Goal: Transaction & Acquisition: Purchase product/service

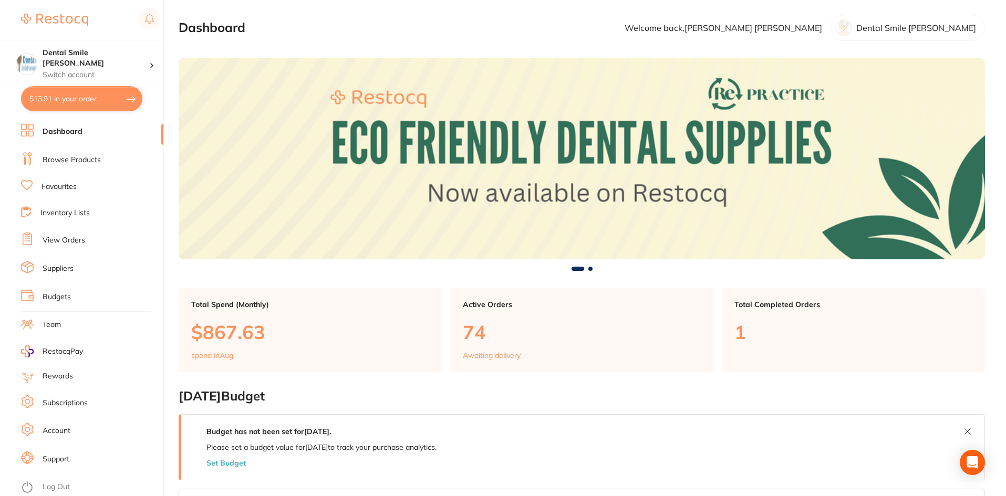
click at [72, 161] on link "Browse Products" at bounding box center [72, 160] width 58 height 11
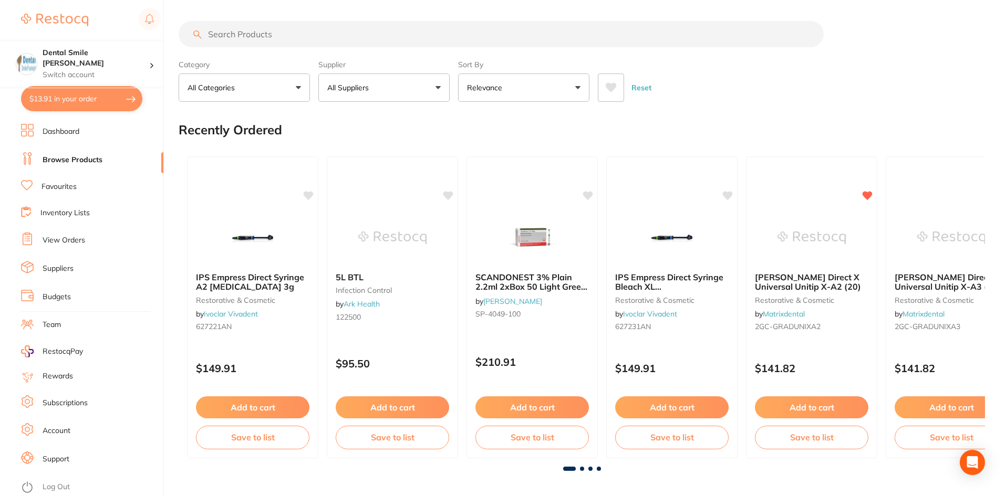
click at [252, 37] on input "search" at bounding box center [501, 34] width 645 height 26
type input "nitrile glove"
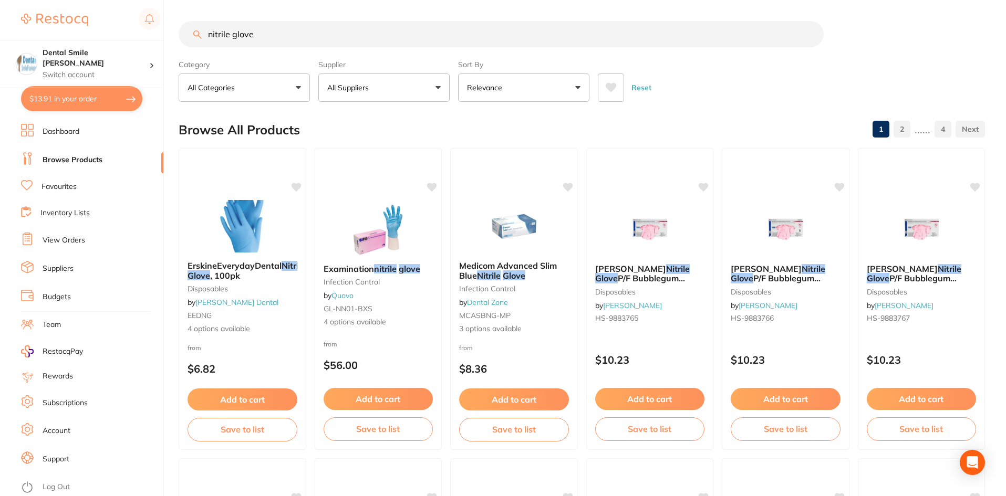
click at [542, 96] on button "Relevance" at bounding box center [523, 88] width 131 height 28
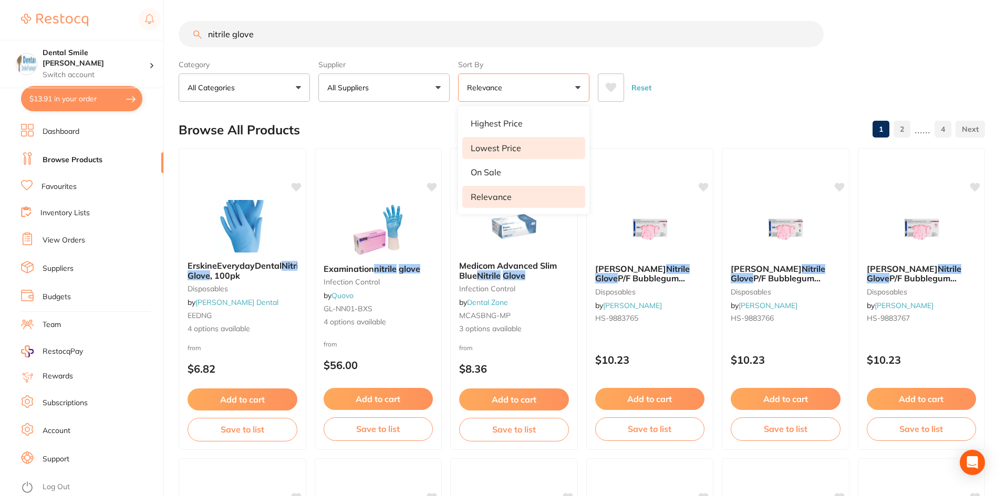
click at [509, 147] on p "Lowest Price" at bounding box center [496, 147] width 50 height 9
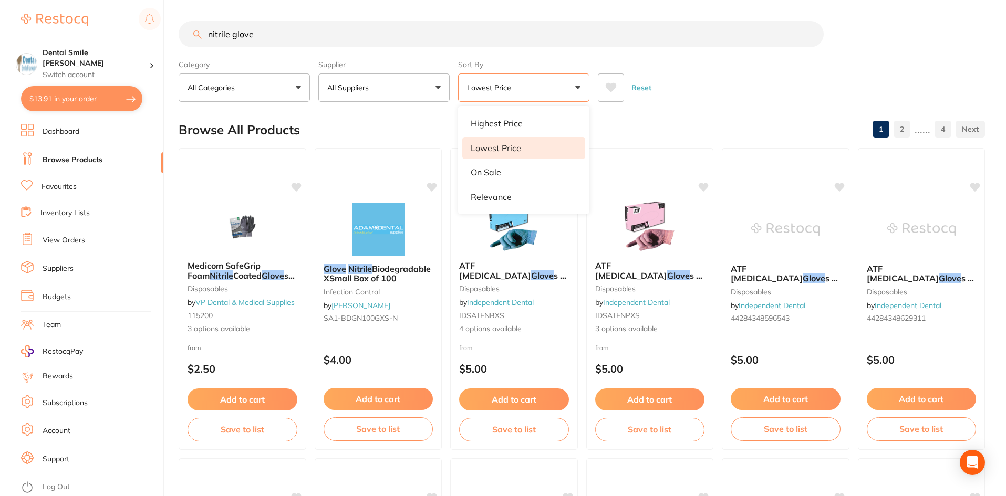
click at [710, 91] on div "Reset" at bounding box center [787, 83] width 379 height 37
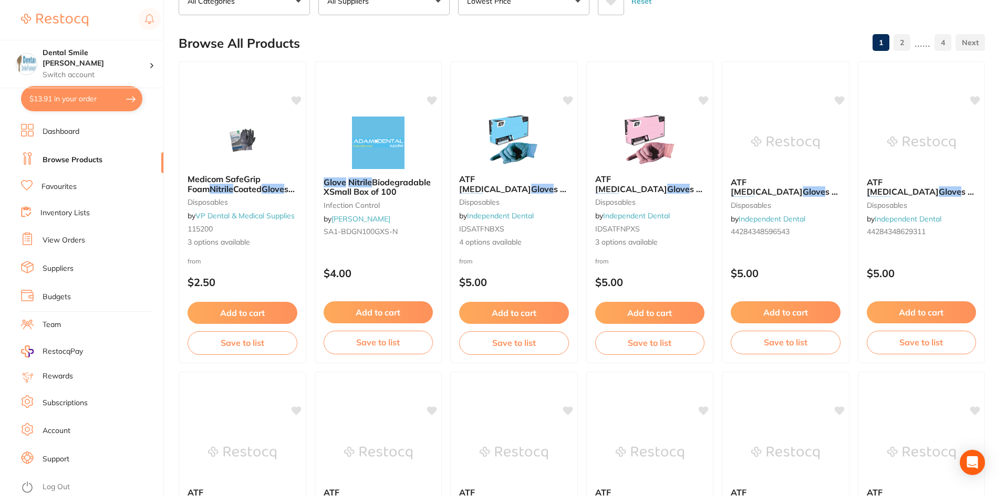
scroll to position [105, 0]
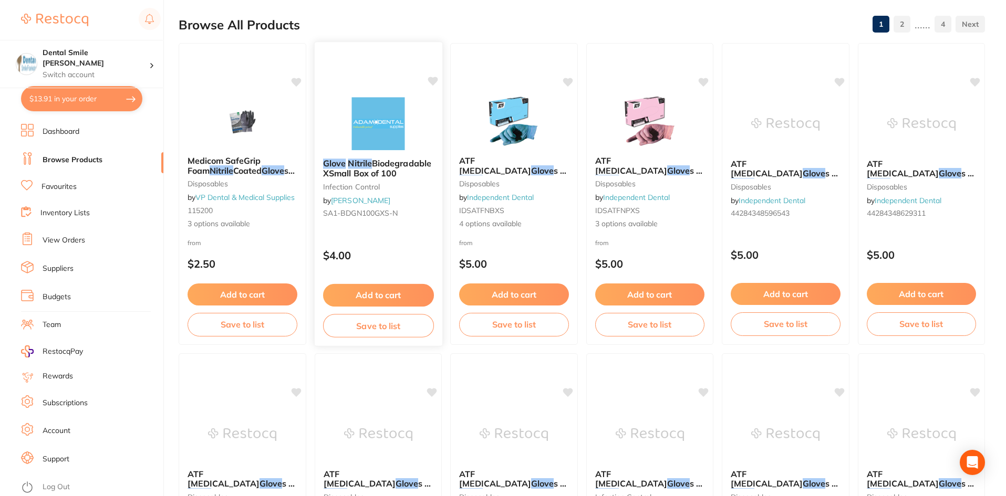
click at [389, 174] on span "Biodegradable XSmall Box of 100" at bounding box center [376, 168] width 108 height 20
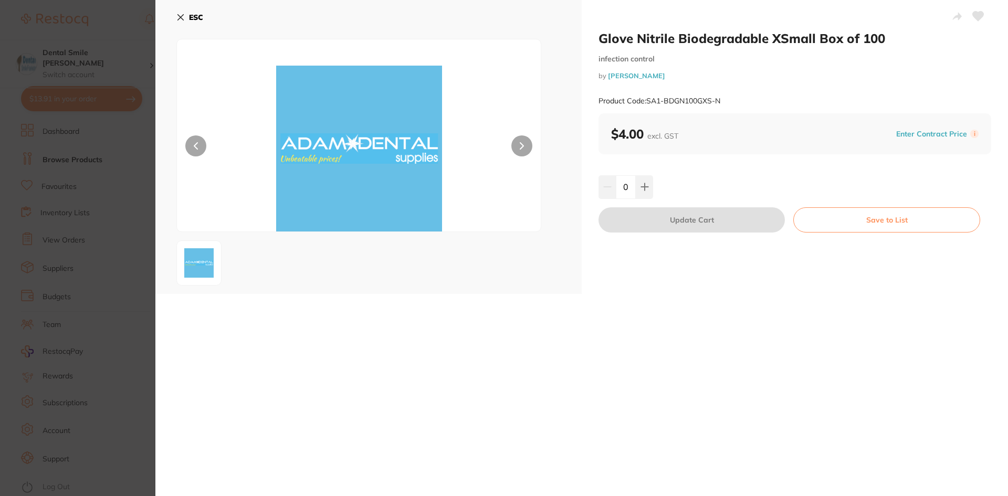
drag, startPoint x: 121, startPoint y: 230, endPoint x: 490, endPoint y: 233, distance: 369.2
click at [129, 228] on section "Glove Nitrile Biodegradable XSmall Box of 100 infection control by Adam Dental …" at bounding box center [504, 248] width 1008 height 496
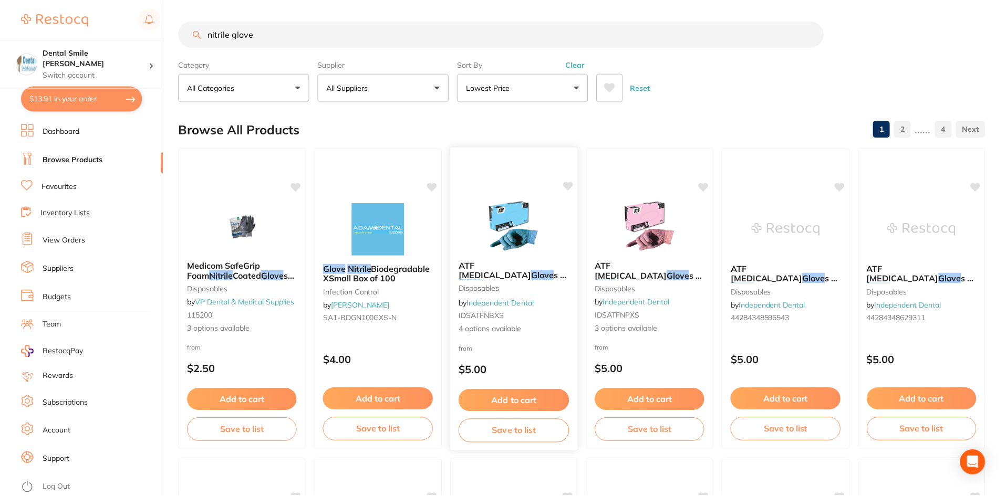
scroll to position [105, 0]
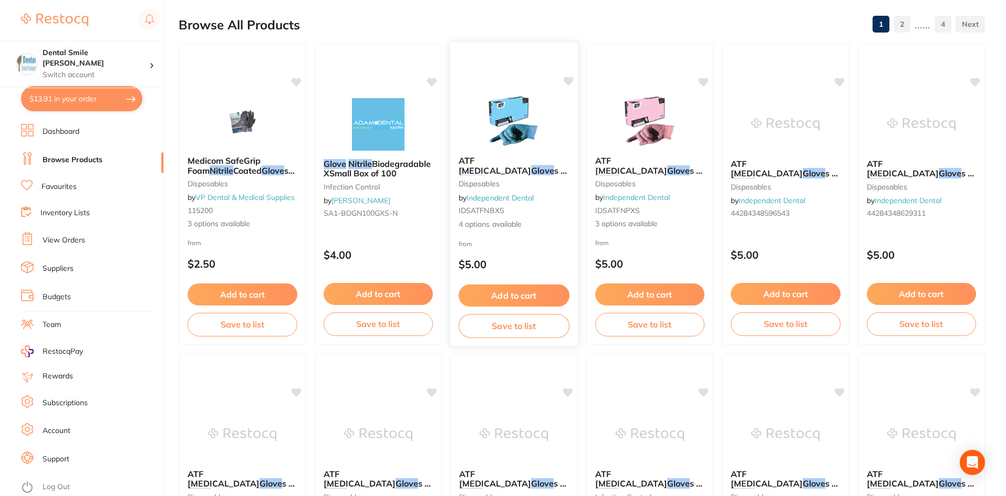
click at [524, 140] on img at bounding box center [514, 121] width 69 height 53
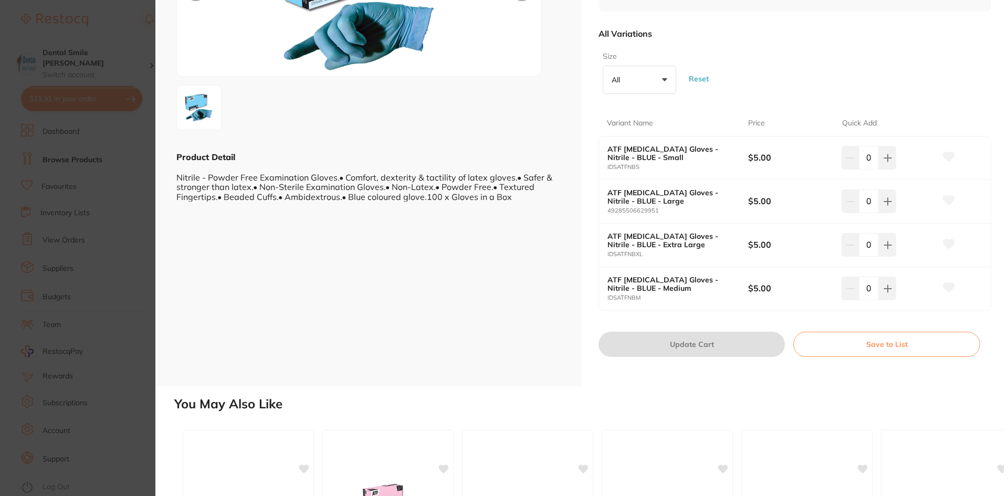
scroll to position [158, 0]
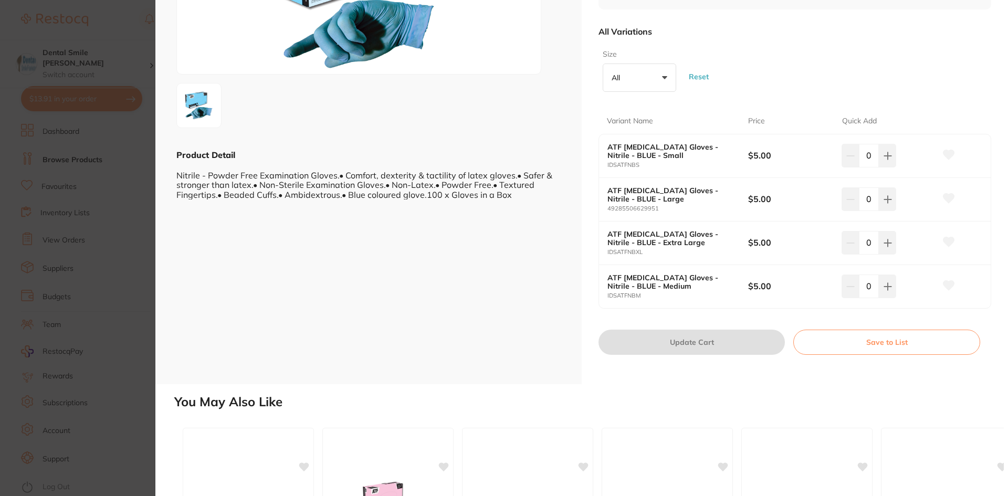
click at [67, 220] on section "ATF Dental Examination Gloves - Nitrile - BLUE disposables by Independent Denta…" at bounding box center [504, 248] width 1008 height 496
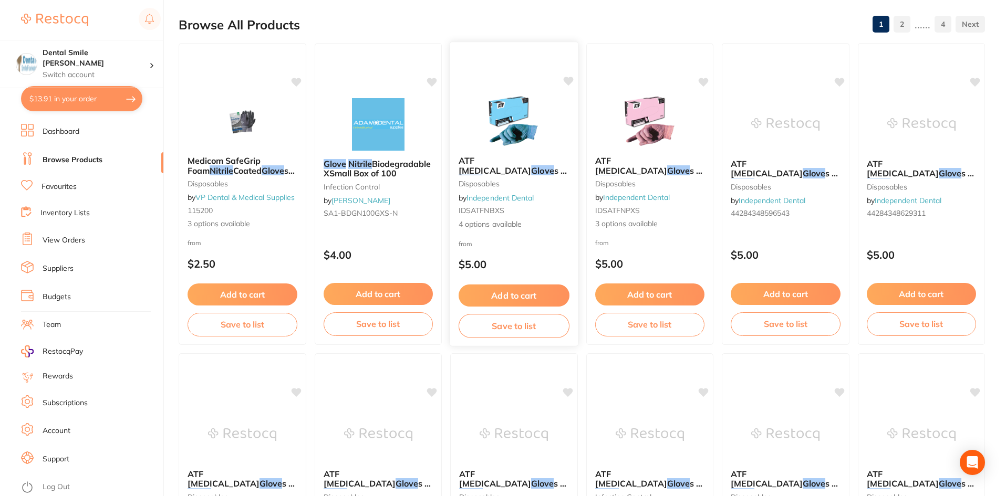
click at [482, 175] on em "Nitrile" at bounding box center [471, 180] width 24 height 11
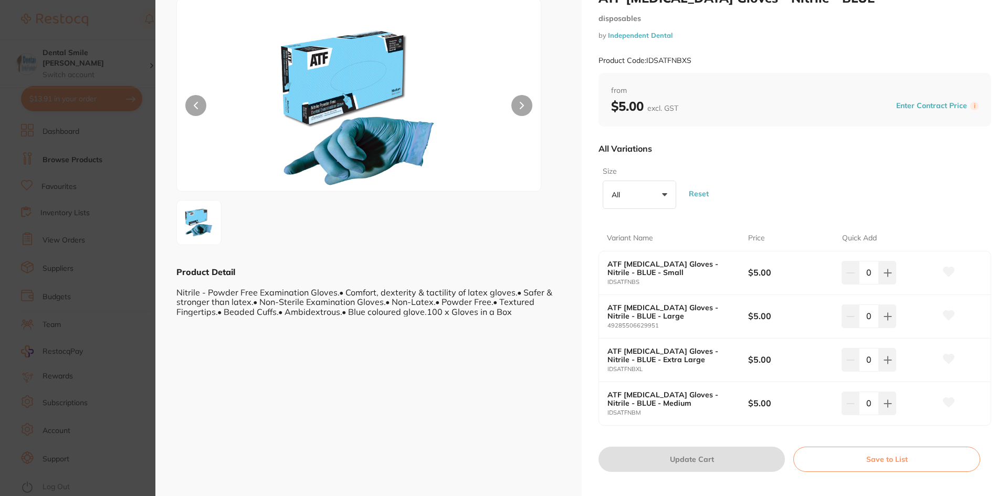
scroll to position [210, 0]
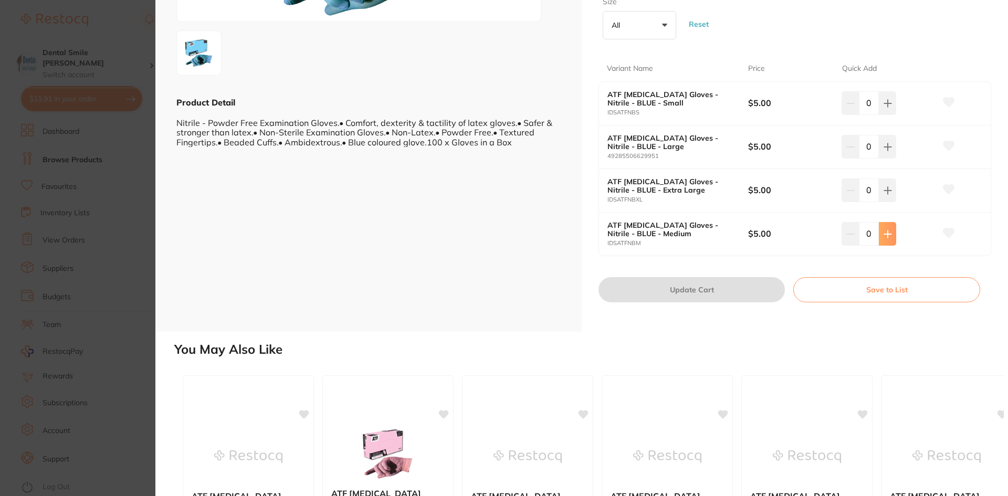
click at [889, 234] on icon at bounding box center [887, 234] width 7 height 7
type input "2"
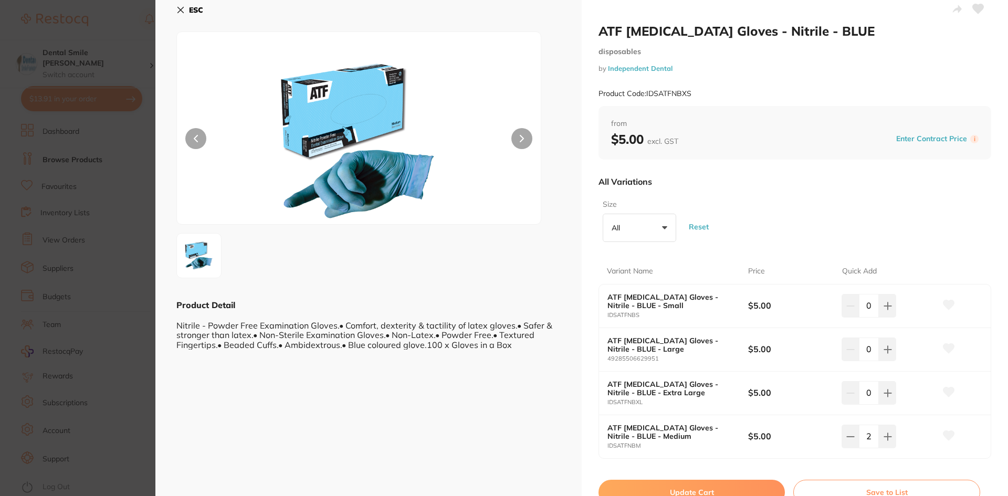
scroll to position [0, 0]
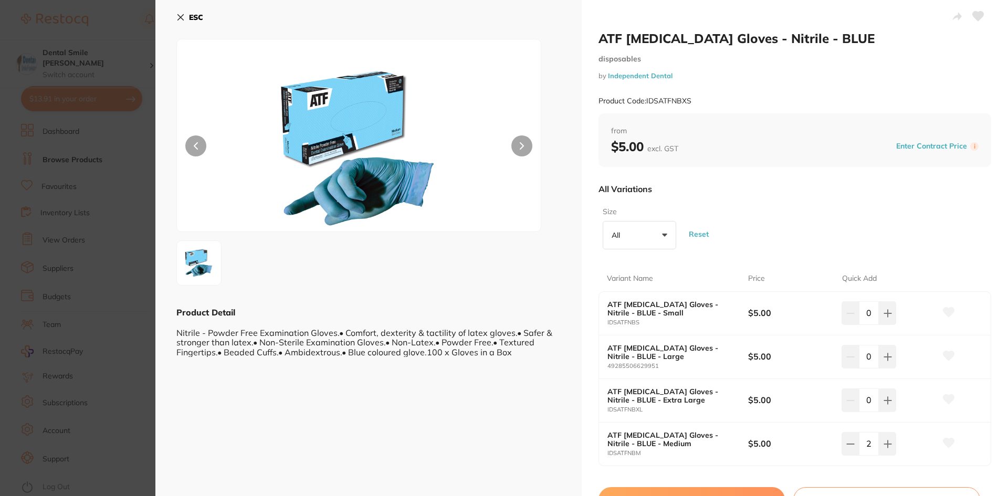
click at [74, 204] on section "ATF Dental Examination Gloves - Nitrile - BLUE disposables by Independent Denta…" at bounding box center [504, 248] width 1008 height 496
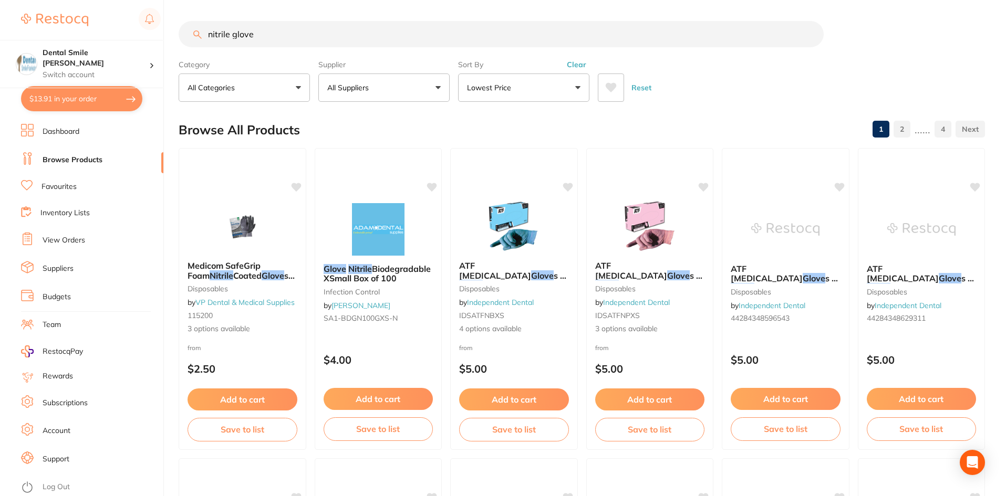
click at [520, 88] on button "Lowest Price" at bounding box center [523, 88] width 131 height 28
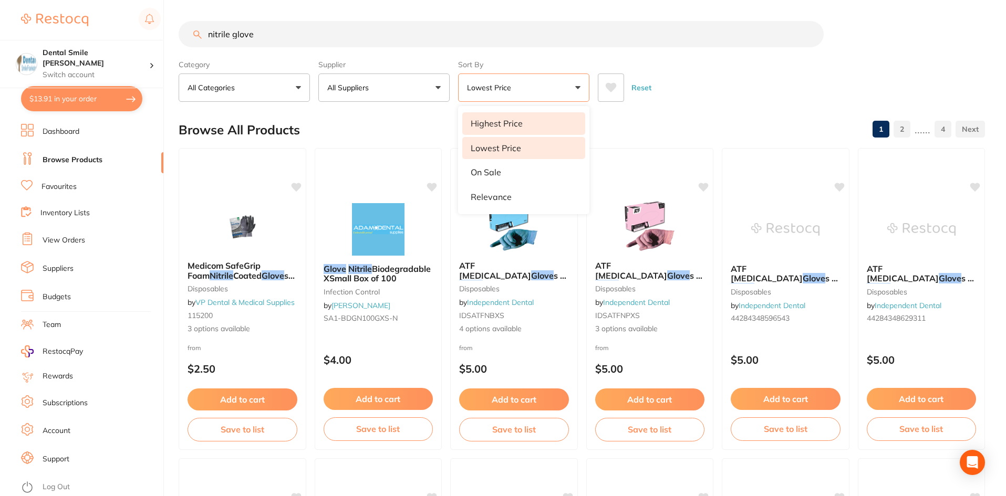
click at [488, 124] on p "Highest Price" at bounding box center [497, 123] width 52 height 9
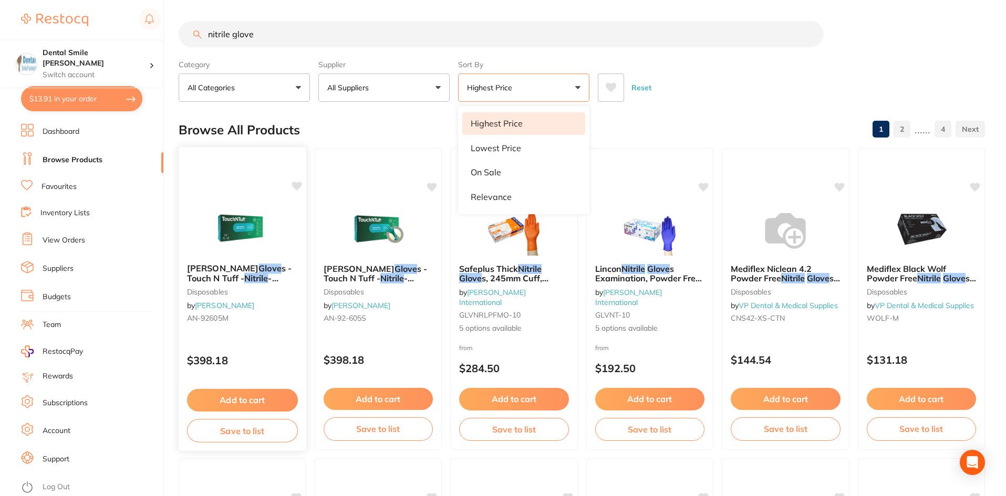
click at [244, 234] on img at bounding box center [242, 228] width 69 height 53
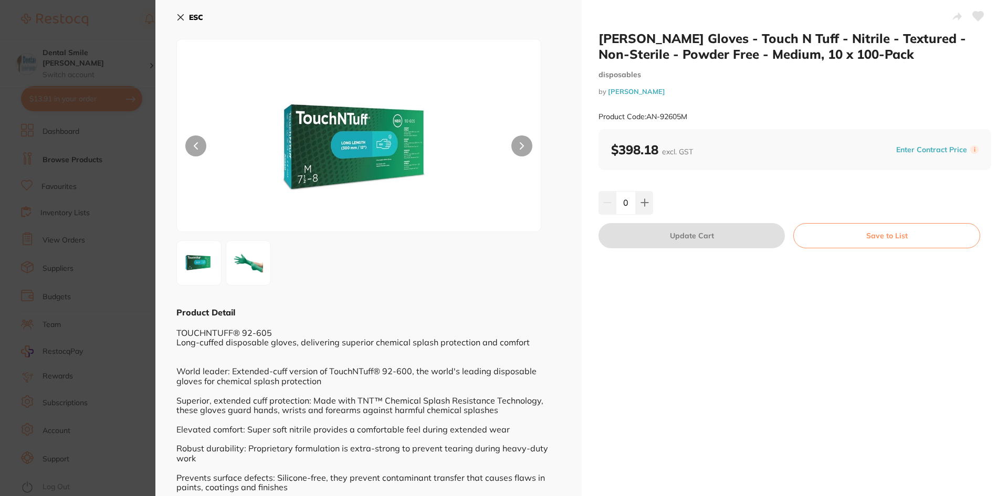
click at [118, 279] on section "Ansell Gloves - Touch N Tuff - Nitrile - Textured - Non-Sterile - Powder Free -…" at bounding box center [504, 248] width 1008 height 496
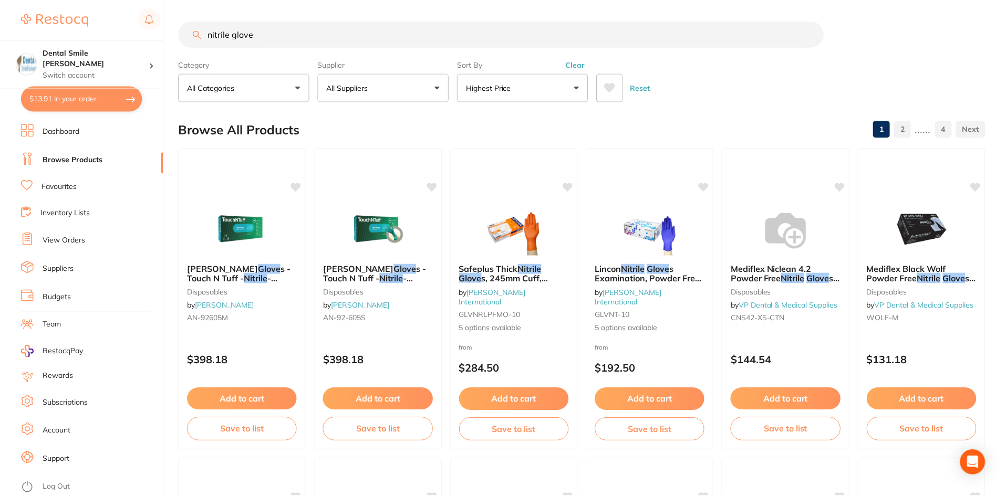
scroll to position [1, 0]
click at [644, 245] on img at bounding box center [649, 227] width 69 height 53
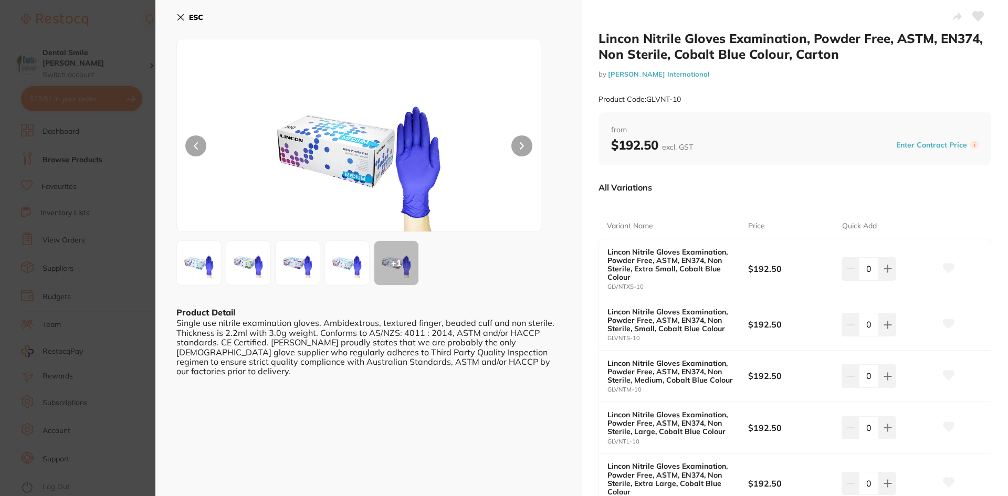
click at [107, 287] on section "Lincon Nitrile Gloves Examination, Powder Free, ASTM, EN374, Non Sterile, Cobal…" at bounding box center [504, 248] width 1008 height 496
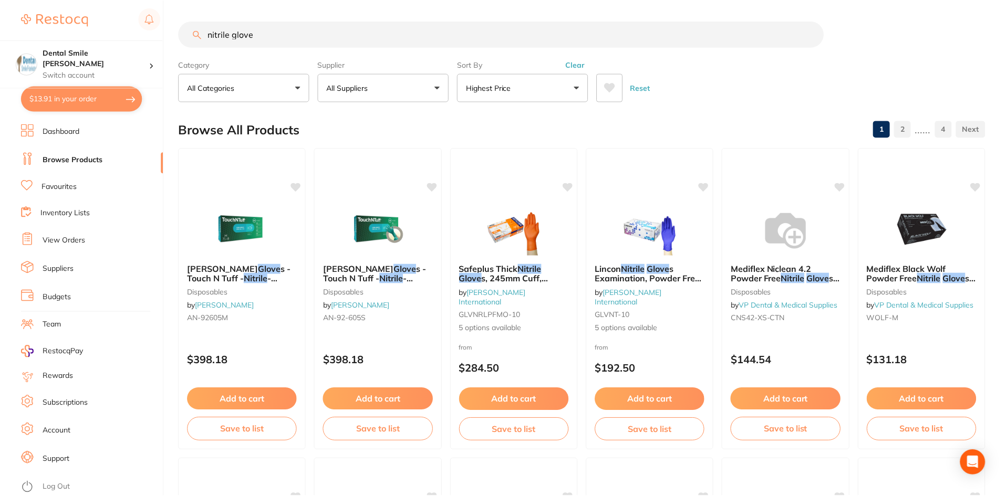
scroll to position [1, 0]
click at [905, 241] on img at bounding box center [921, 227] width 69 height 53
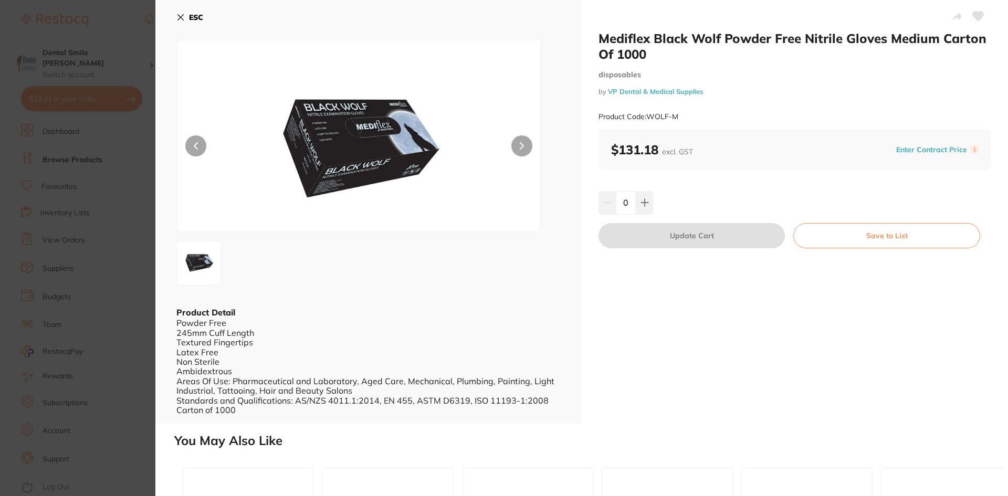
click at [143, 209] on section "Mediflex Black Wolf Powder Free Nitrile Gloves Medium Carton Of 1000 disposable…" at bounding box center [504, 248] width 1008 height 496
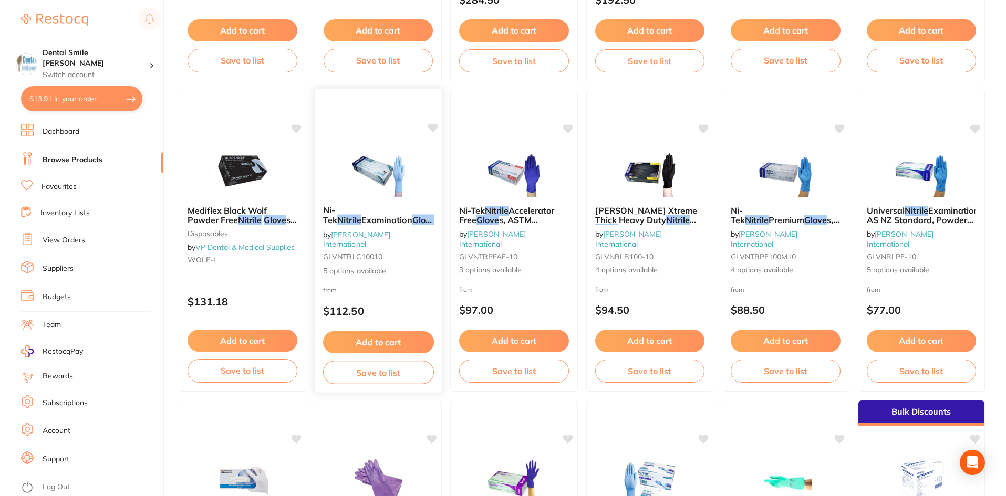
scroll to position [736, 0]
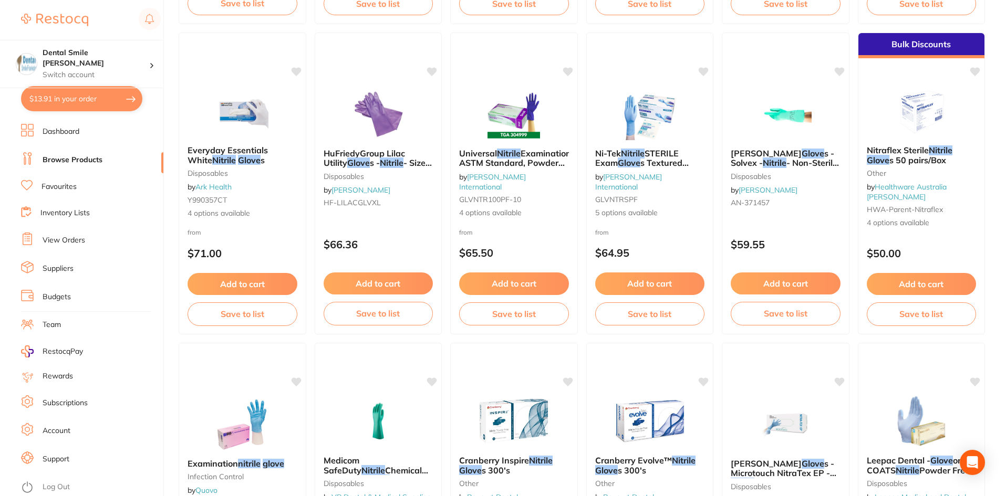
click at [644, 131] on img at bounding box center [650, 114] width 68 height 53
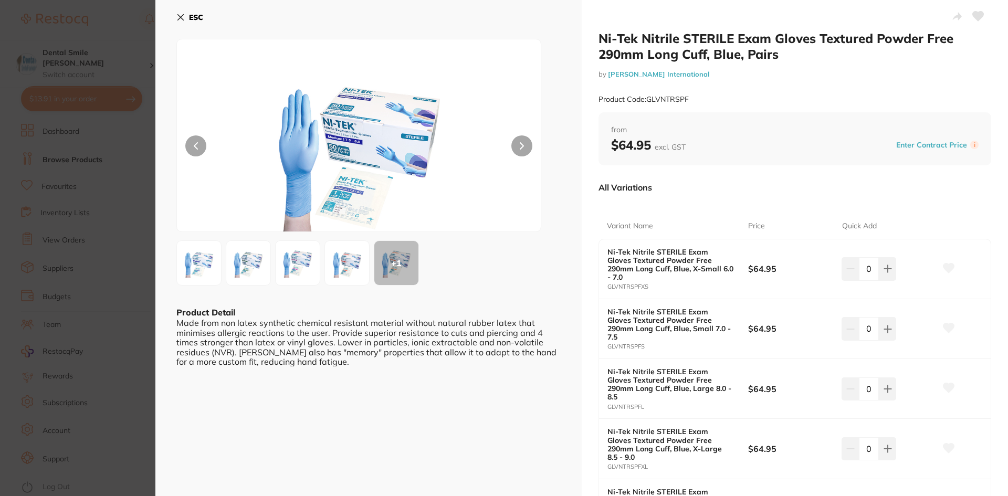
click at [94, 146] on section "Ni-Tek Nitrile STERILE Exam Gloves Textured Powder Free 290mm Long Cuff, Blue, …" at bounding box center [504, 248] width 1008 height 496
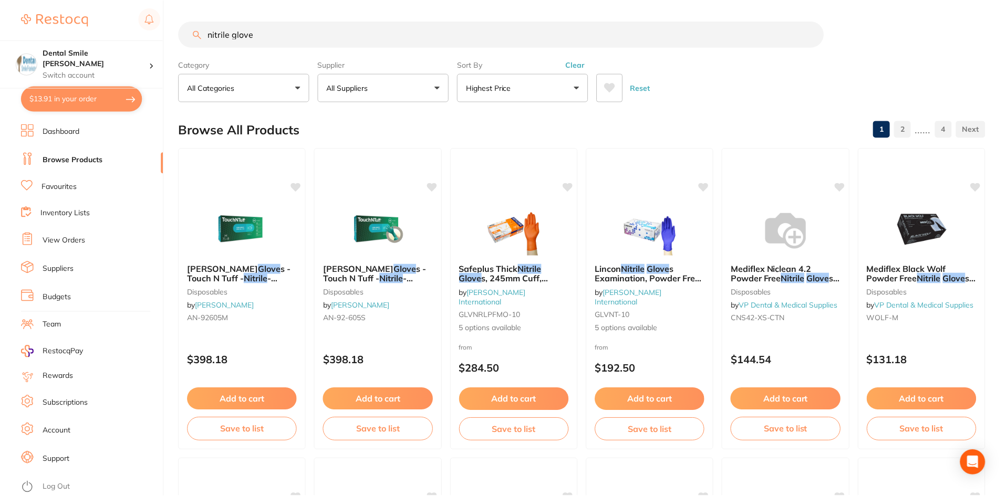
scroll to position [736, 0]
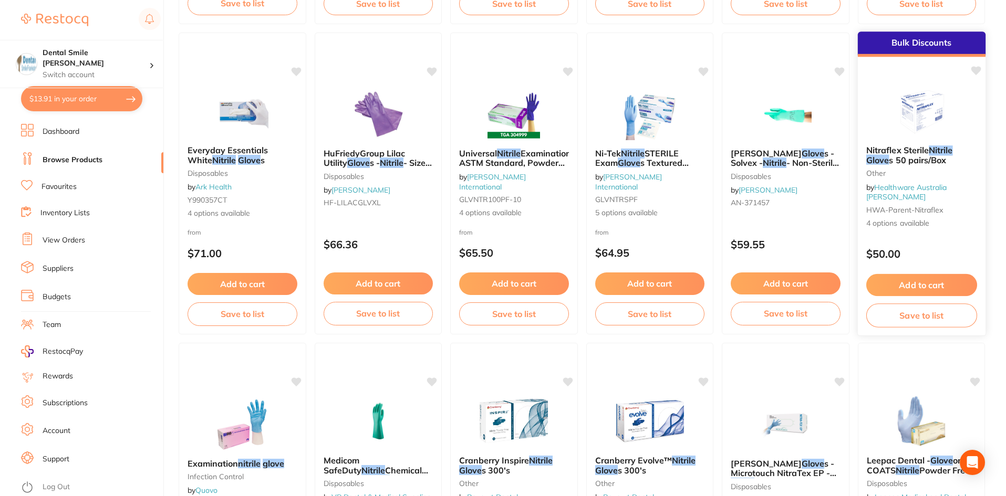
click at [903, 134] on img at bounding box center [921, 110] width 69 height 53
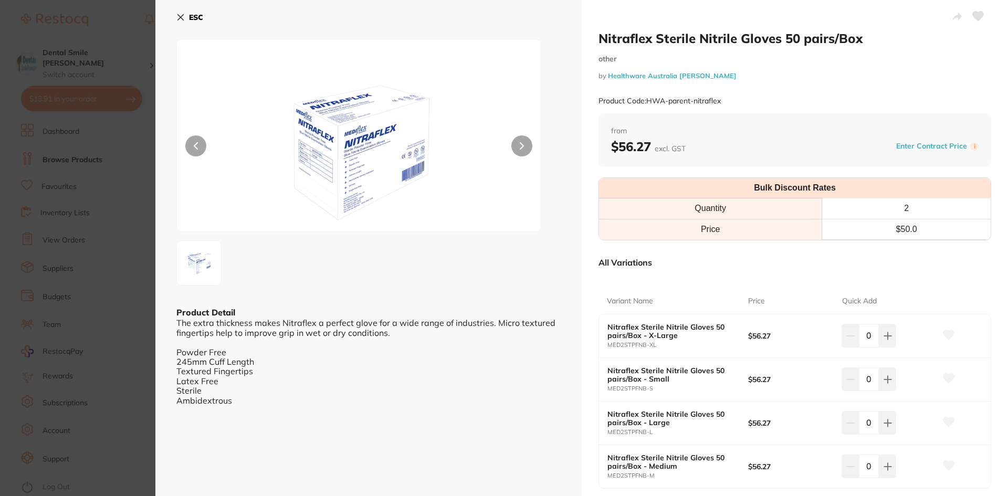
click at [0, 266] on section "Nitraflex Sterile Nitrile Gloves 50 pairs/Box other by Healthware Australia Rid…" at bounding box center [504, 248] width 1008 height 496
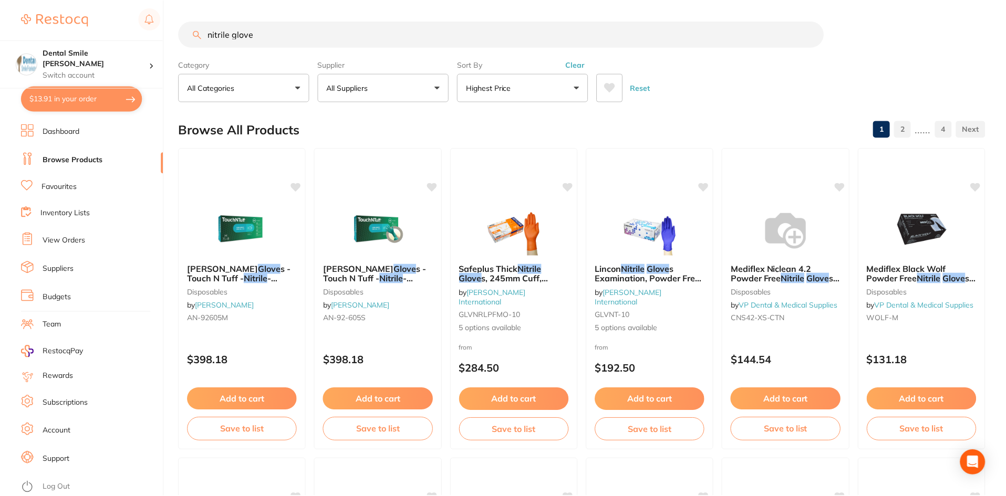
scroll to position [736, 0]
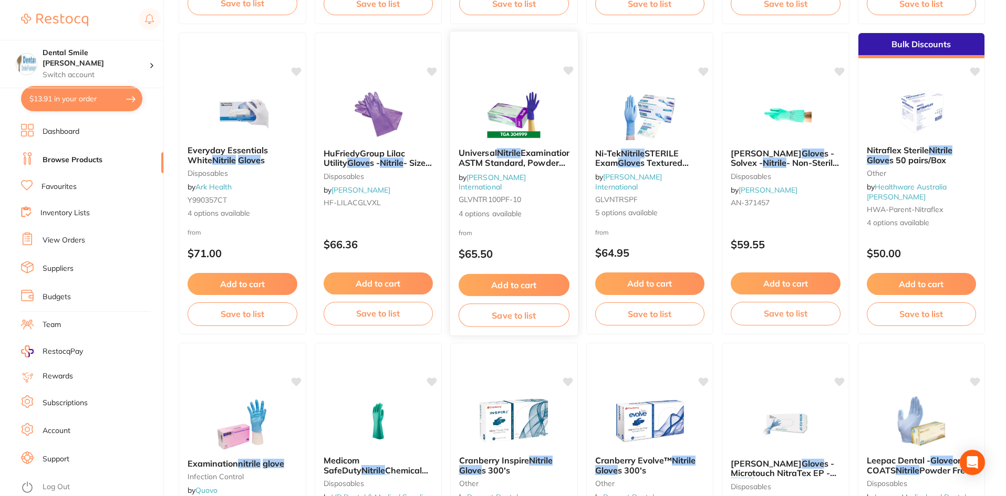
click at [506, 133] on img at bounding box center [514, 113] width 69 height 53
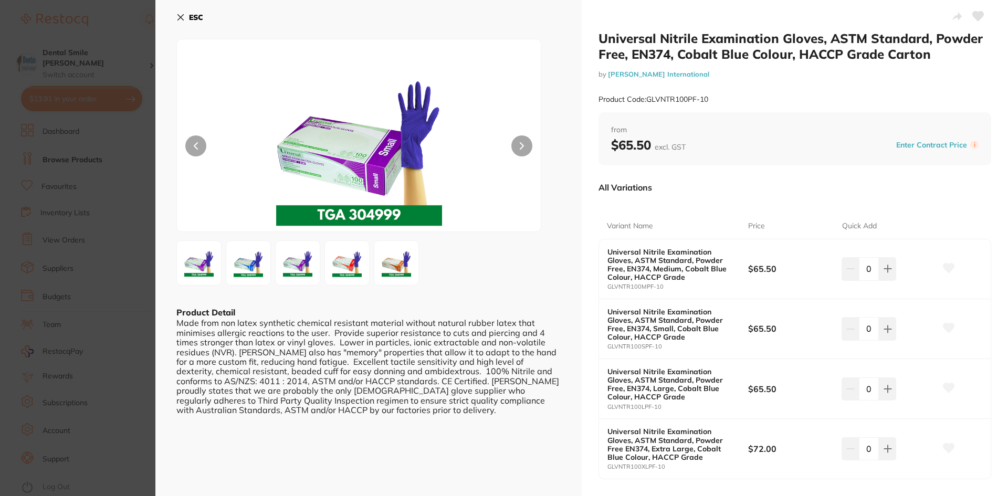
click at [47, 236] on section "Universal Nitrile Examination Gloves, ASTM Standard, Powder Free, EN374, Cobalt…" at bounding box center [504, 248] width 1008 height 496
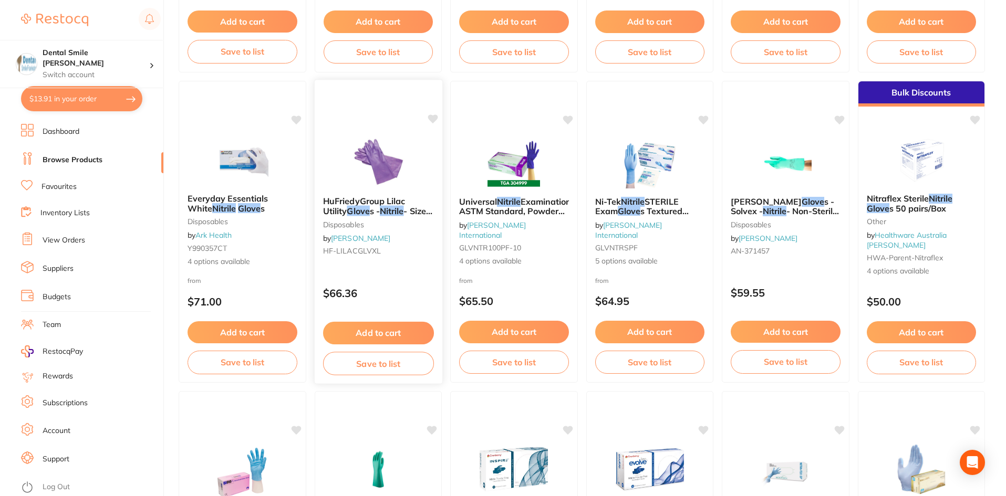
scroll to position [946, 0]
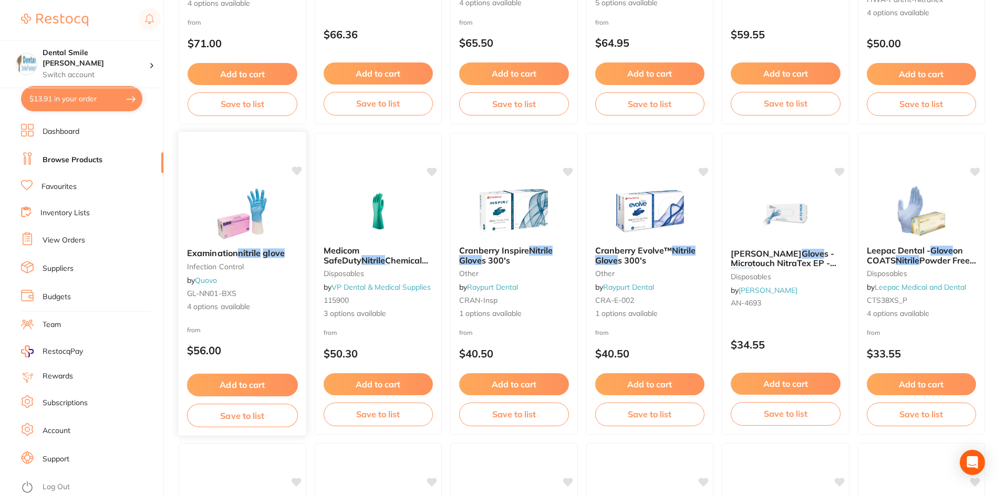
click at [221, 219] on img at bounding box center [242, 213] width 69 height 53
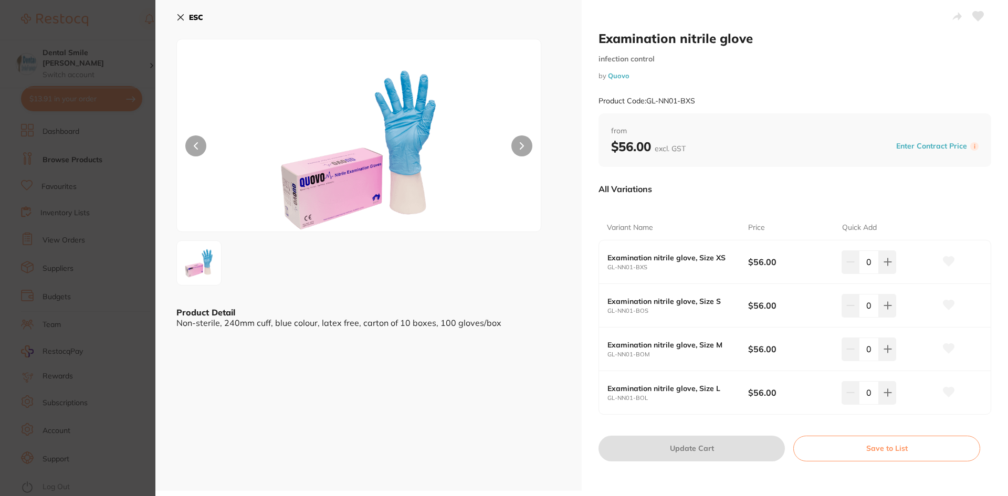
click at [4, 199] on section "Examination nitrile glove infection control by Quovo Product Code: GL-NN01-BXS …" at bounding box center [504, 248] width 1008 height 496
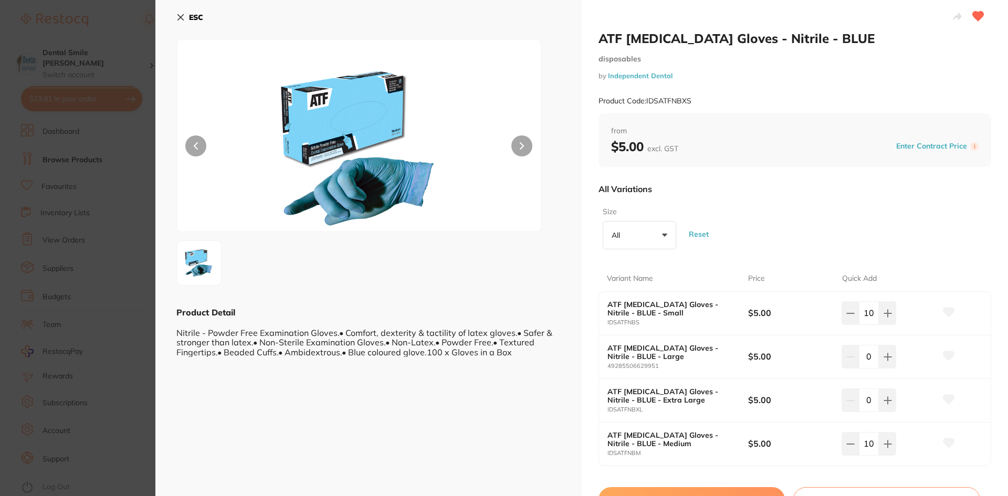
scroll to position [105, 0]
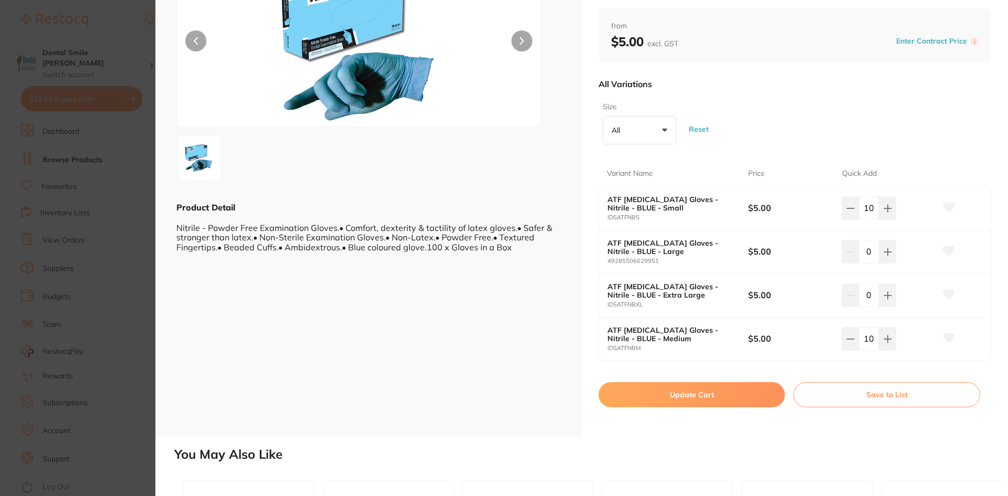
click at [886, 338] on icon at bounding box center [887, 339] width 7 height 7
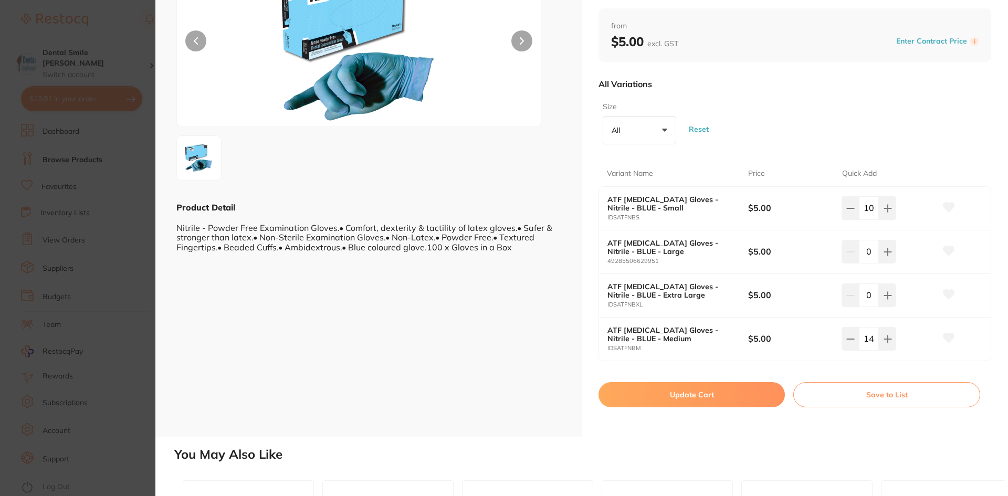
type input "15"
click at [668, 402] on button "Update Cart" at bounding box center [692, 394] width 186 height 25
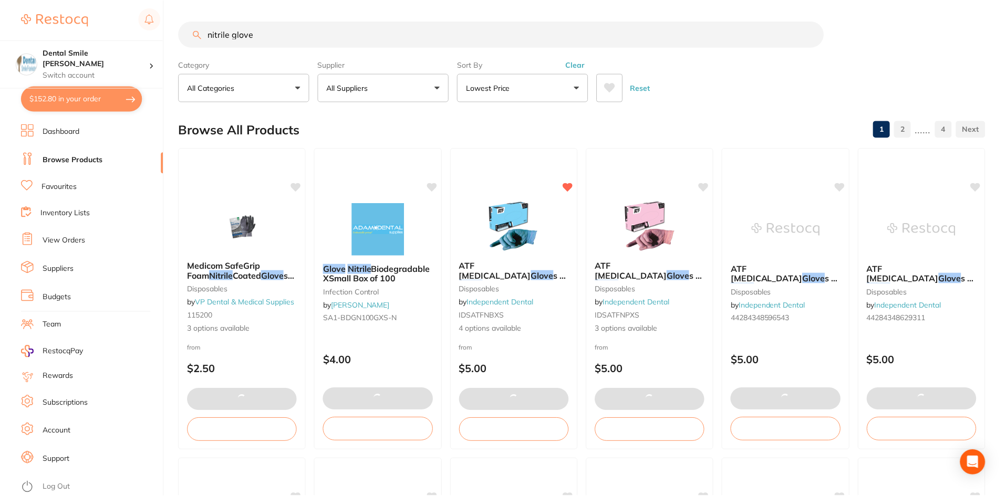
scroll to position [6, 0]
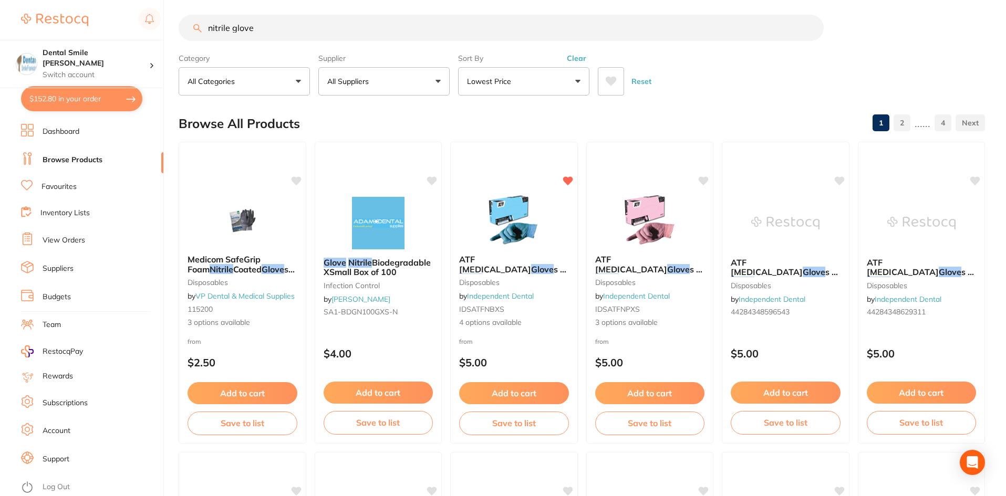
click at [70, 101] on button "$152.80 in your order" at bounding box center [81, 98] width 121 height 25
checkbox input "true"
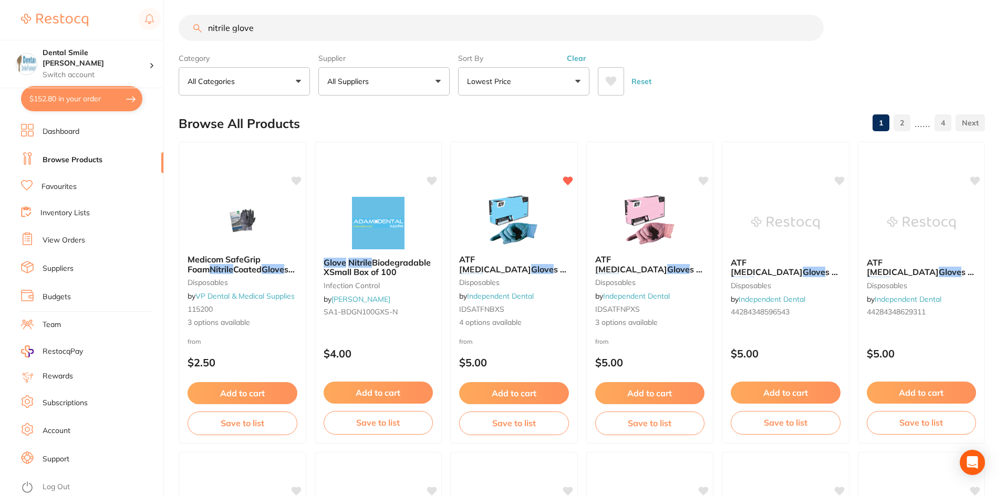
checkbox input "true"
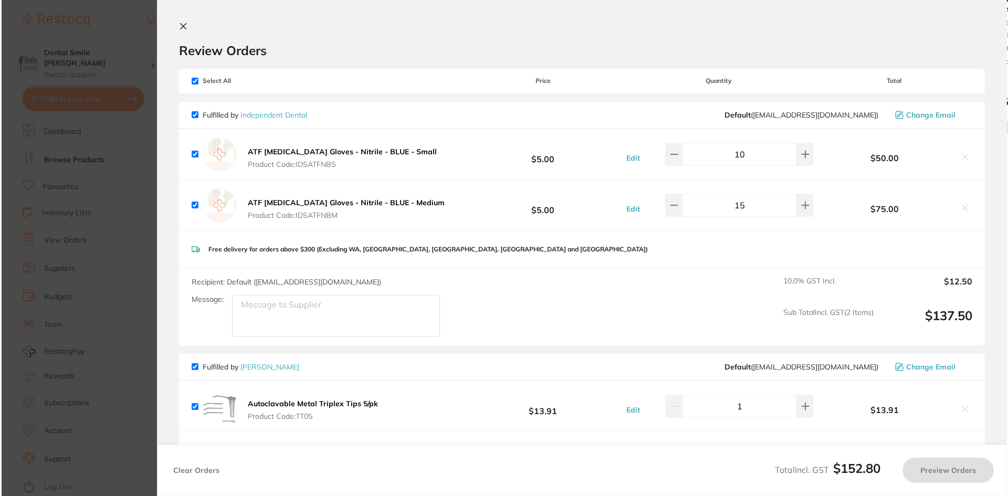
scroll to position [0, 0]
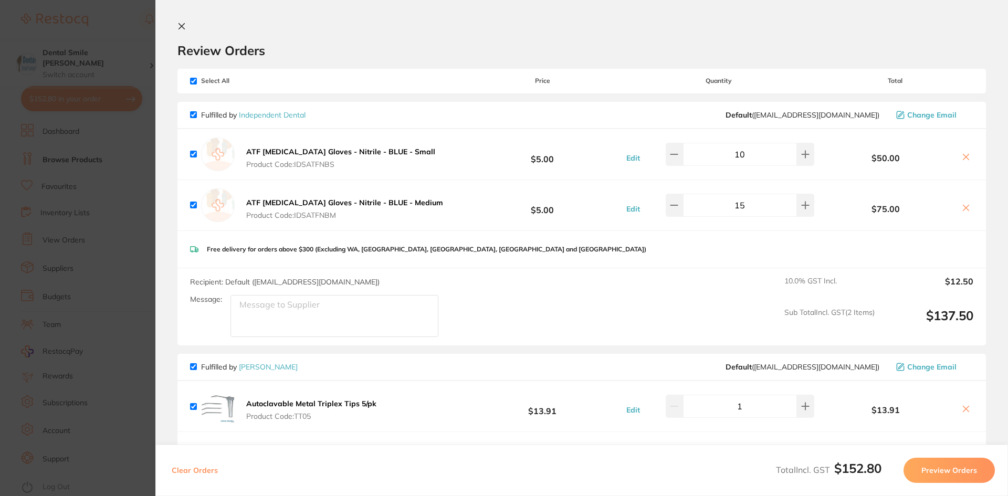
click at [194, 79] on input "checkbox" at bounding box center [193, 81] width 7 height 7
checkbox input "false"
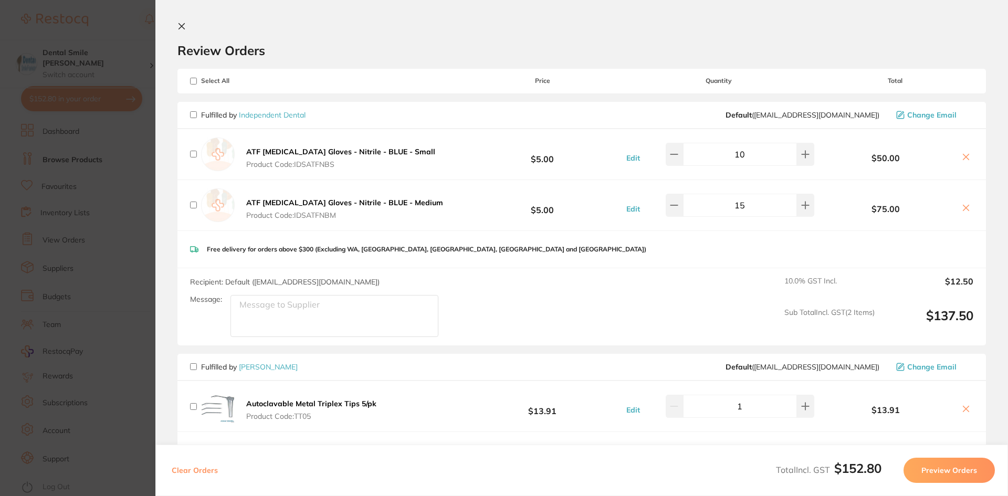
checkbox input "false"
click at [192, 112] on input "checkbox" at bounding box center [193, 114] width 7 height 7
checkbox input "true"
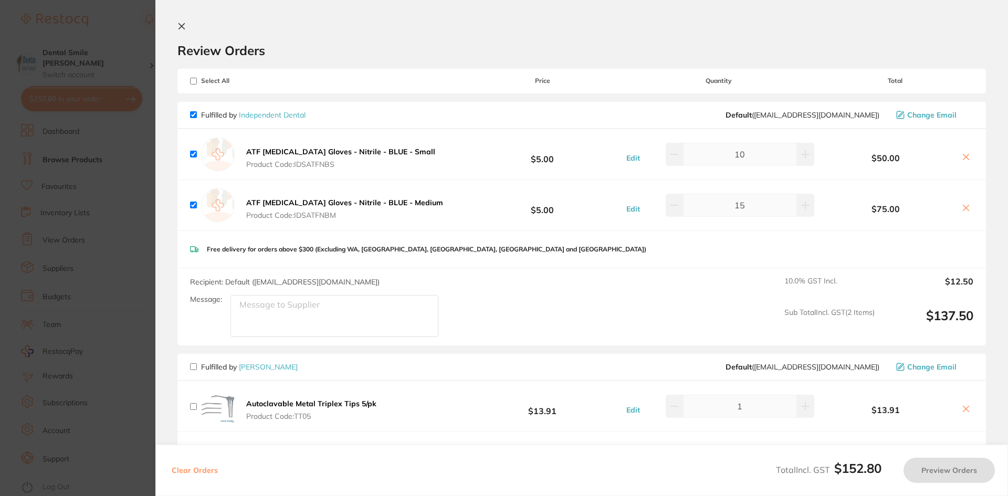
checkbox input "true"
click at [113, 163] on section "Update RRP Set your pre negotiated price for this item. Item Agreed RRP (excl. …" at bounding box center [504, 248] width 1008 height 496
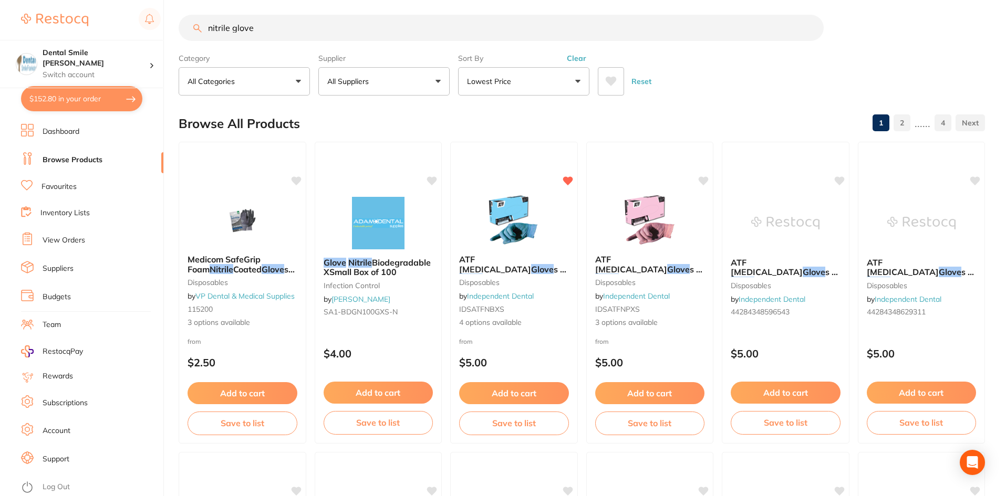
click at [68, 186] on link "Favourites" at bounding box center [58, 187] width 35 height 11
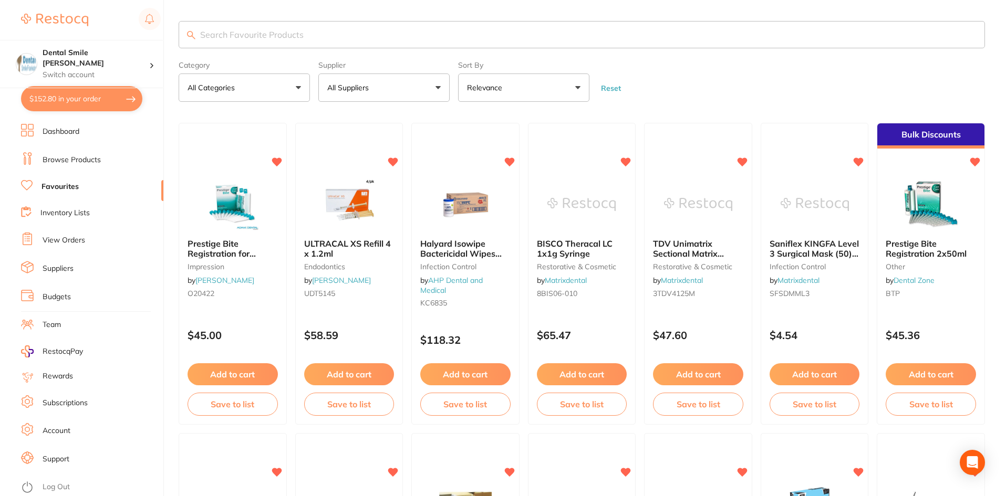
click at [397, 90] on button "All Suppliers" at bounding box center [383, 88] width 131 height 28
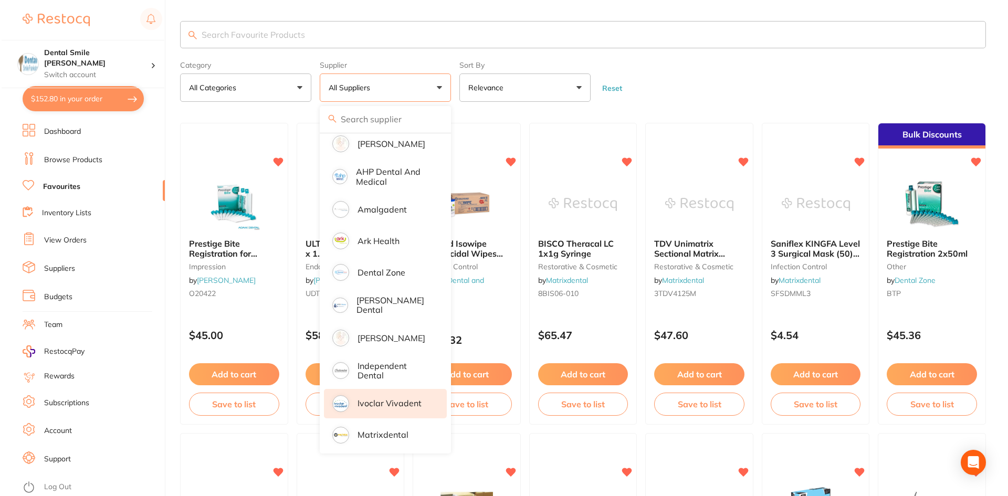
scroll to position [53, 0]
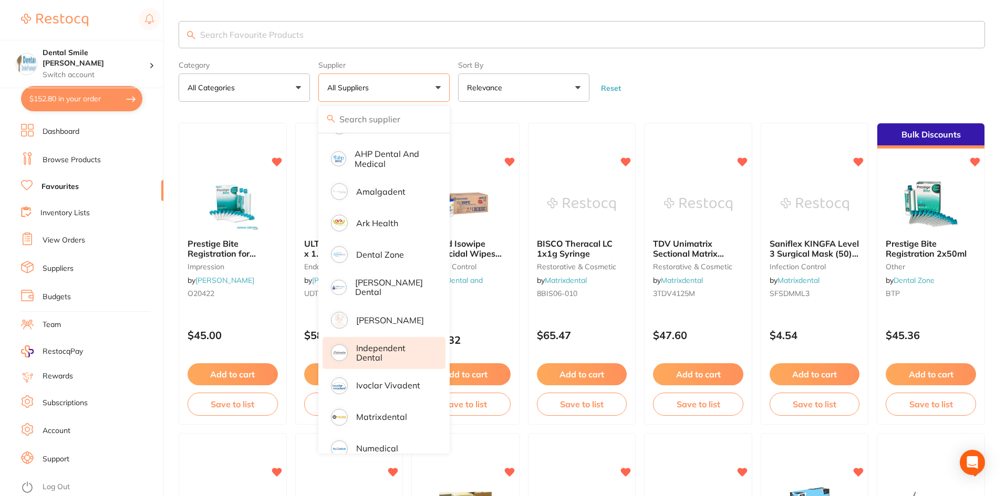
click at [380, 353] on p "Independent Dental" at bounding box center [393, 352] width 75 height 19
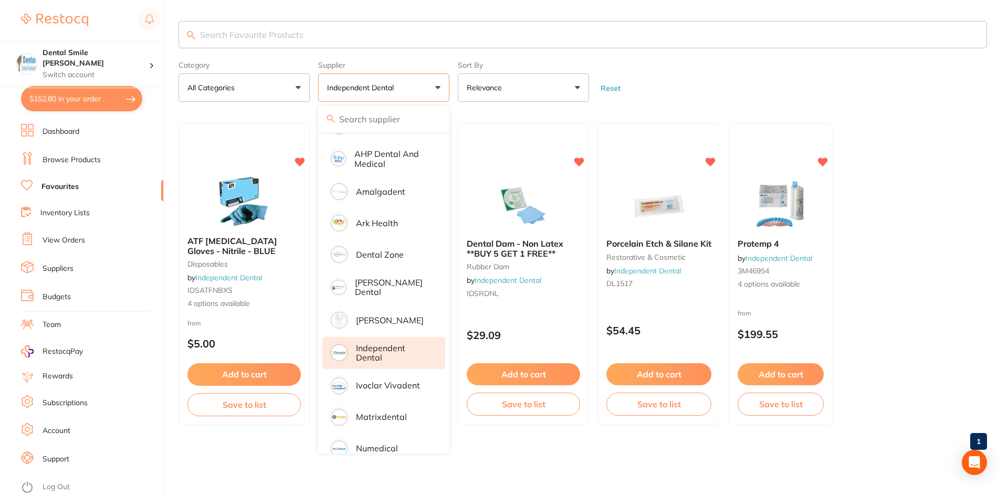
click at [902, 97] on form "Category All Categories All Categories disposables impression restorative & cos…" at bounding box center [583, 79] width 809 height 45
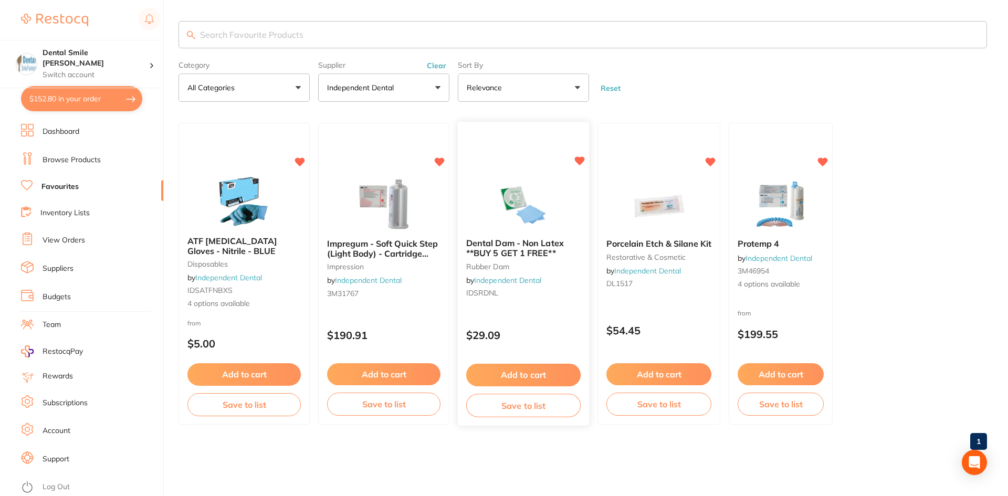
click at [515, 254] on span "Dental Dam - Non Latex **BUY 5 GET 1 FREE**" at bounding box center [515, 248] width 98 height 20
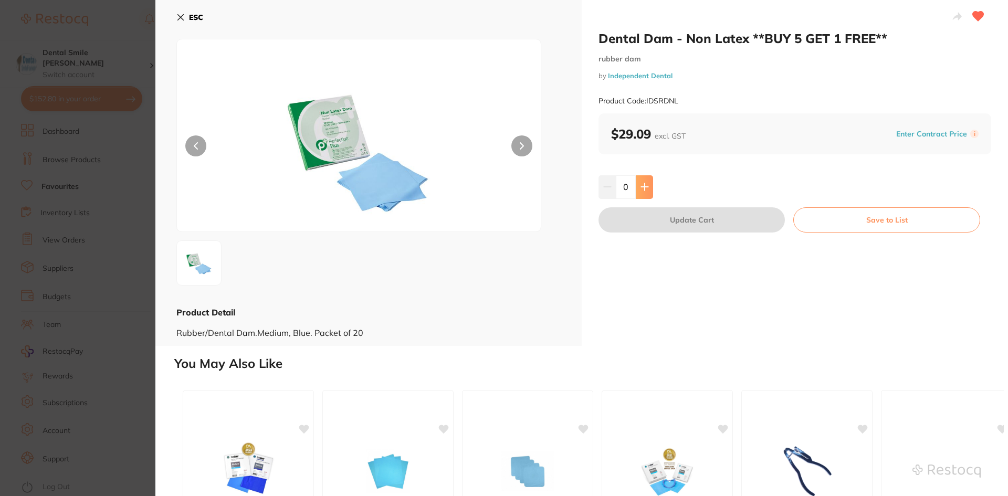
click at [645, 189] on icon at bounding box center [645, 187] width 8 height 8
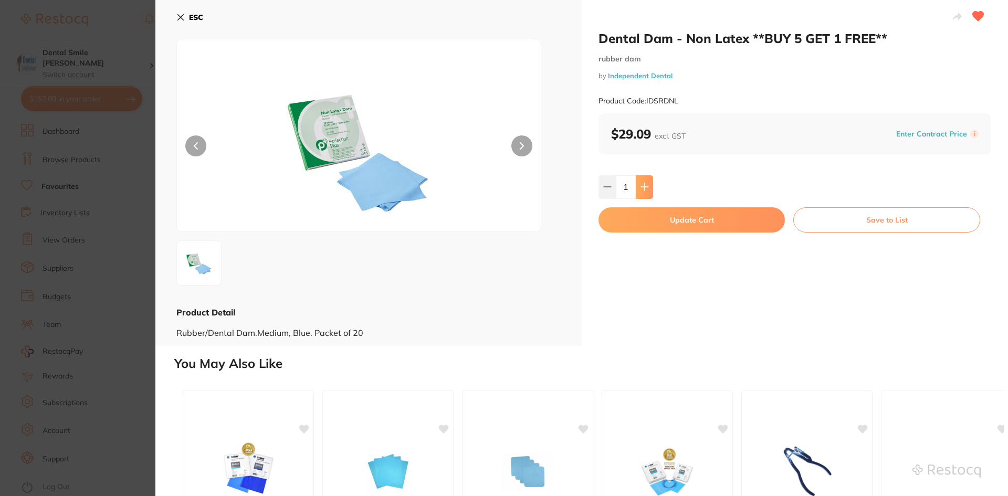
click at [645, 189] on icon at bounding box center [645, 187] width 8 height 8
type input "3"
click at [670, 221] on button "Update Cart" at bounding box center [692, 219] width 186 height 25
checkbox input "false"
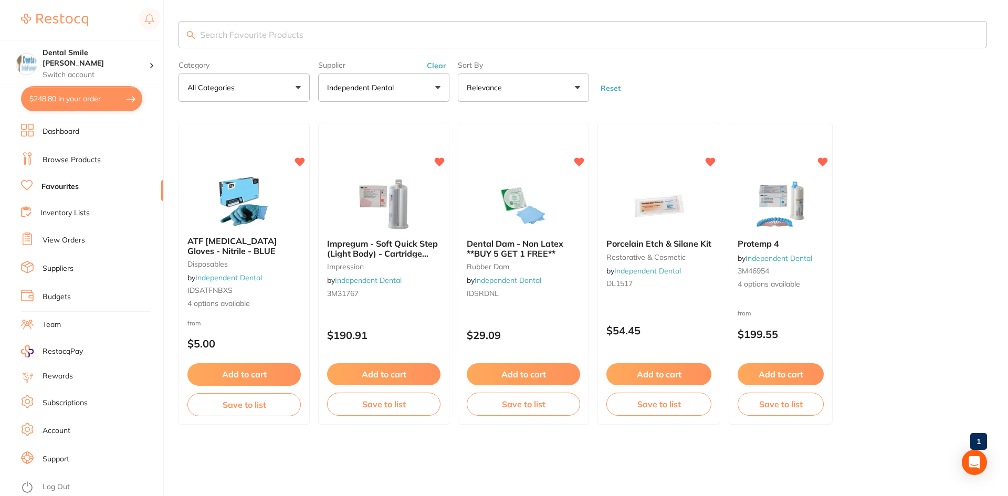
click at [59, 188] on link "Favourites" at bounding box center [59, 187] width 37 height 11
click at [423, 78] on button "Independent Dental" at bounding box center [383, 88] width 131 height 28
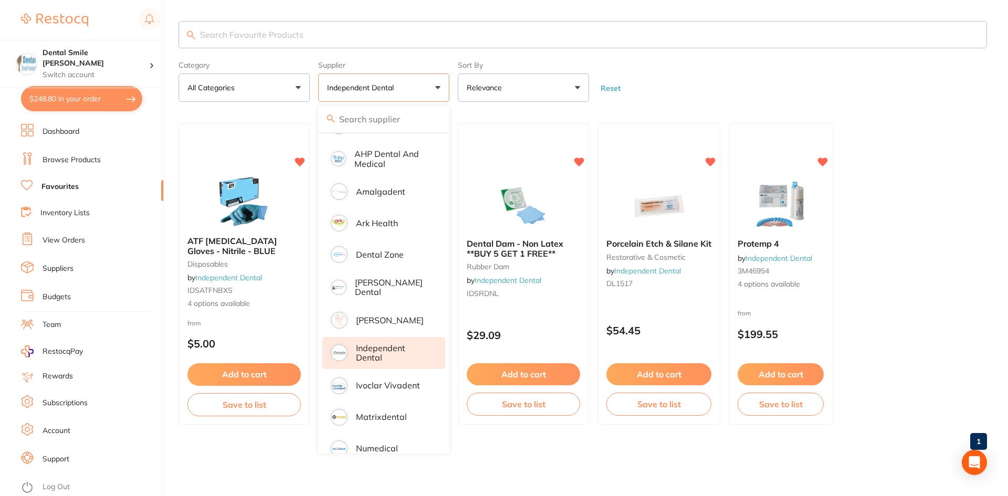
click at [368, 348] on p "Independent Dental" at bounding box center [393, 352] width 75 height 19
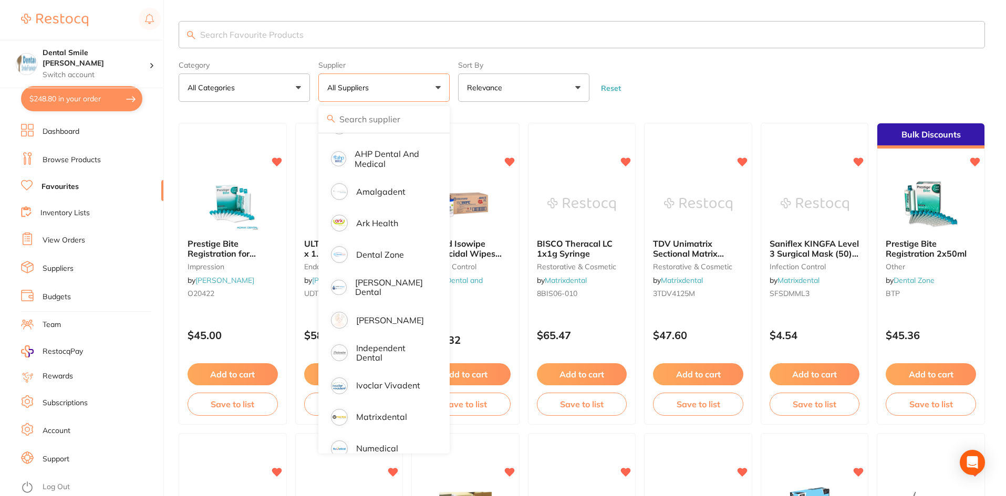
click at [724, 84] on form "Category All Categories All Categories articulating burs crown & bridge disposa…" at bounding box center [582, 79] width 806 height 45
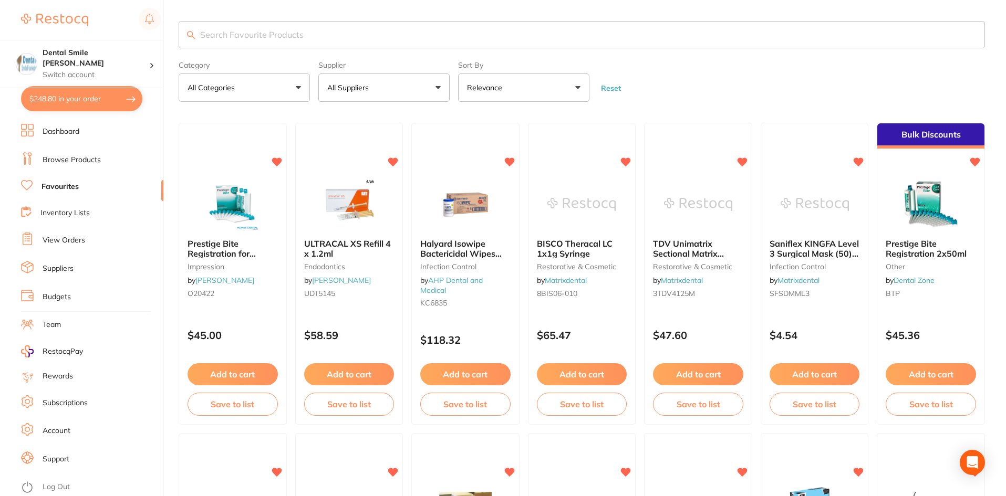
click at [281, 31] on input "search" at bounding box center [582, 34] width 806 height 27
type input "impregum"
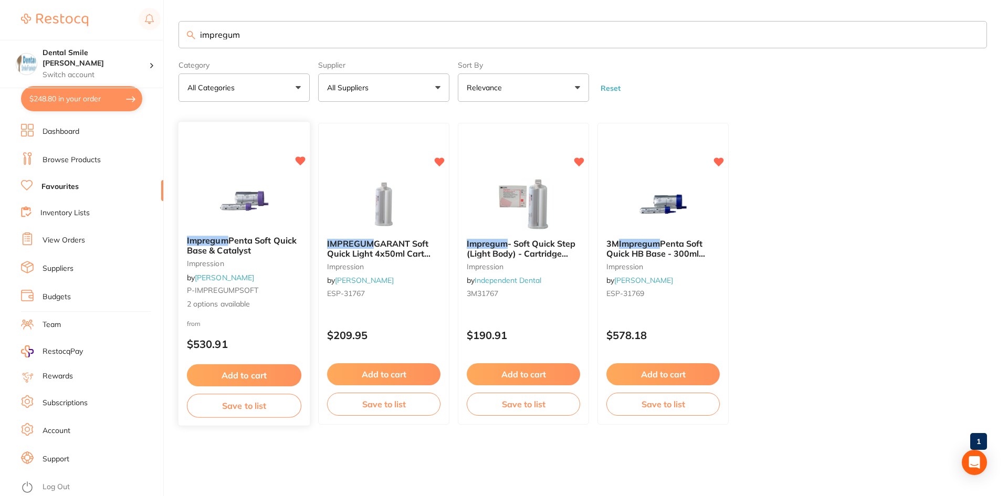
click at [226, 213] on img at bounding box center [244, 200] width 69 height 53
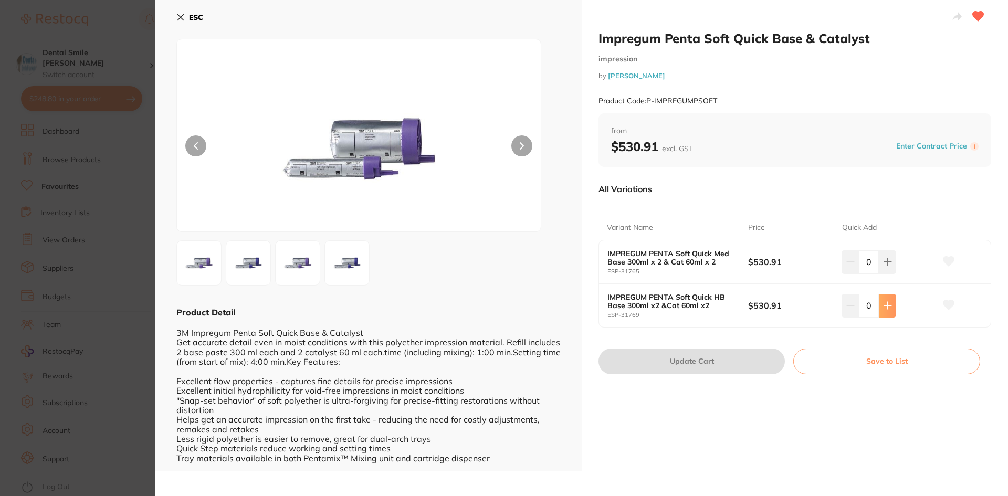
click at [891, 310] on button at bounding box center [887, 305] width 17 height 23
type input "1"
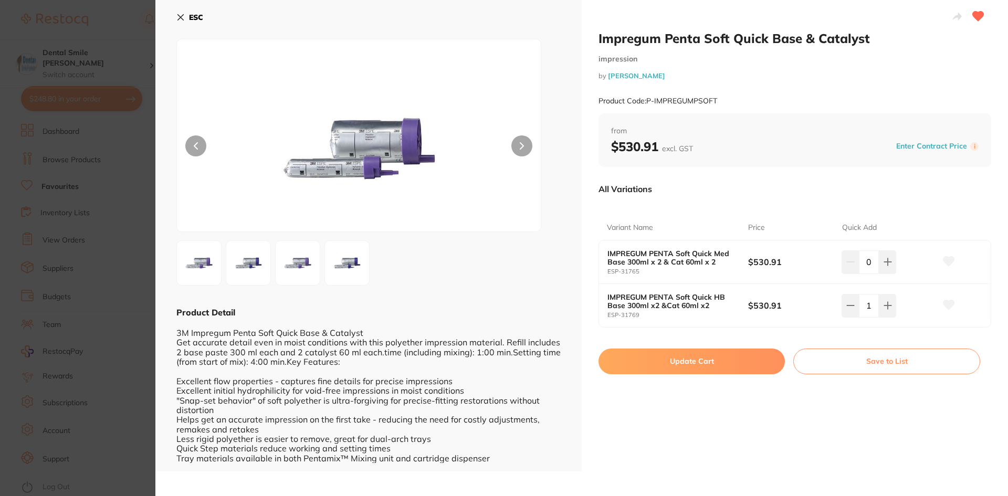
click at [696, 363] on button "Update Cart" at bounding box center [692, 361] width 186 height 25
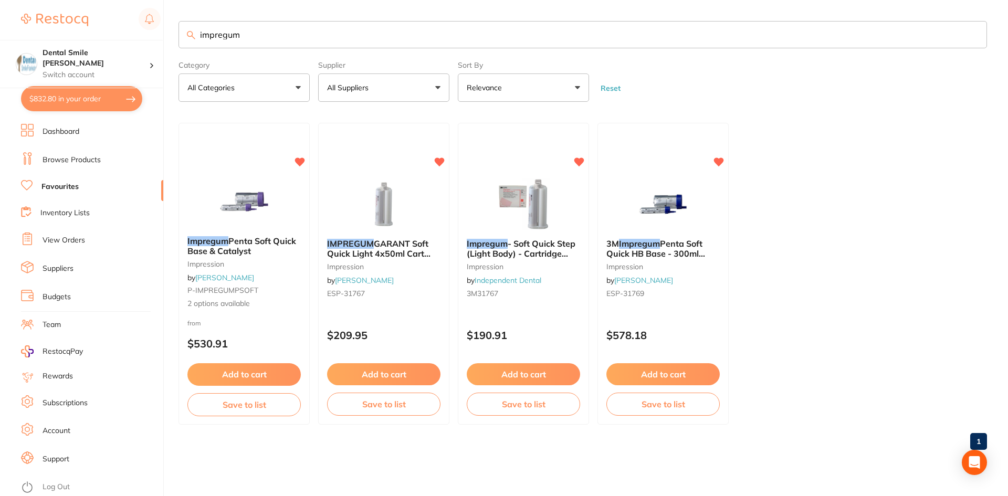
click at [105, 102] on button "$832.80 in your order" at bounding box center [81, 98] width 121 height 25
checkbox input "true"
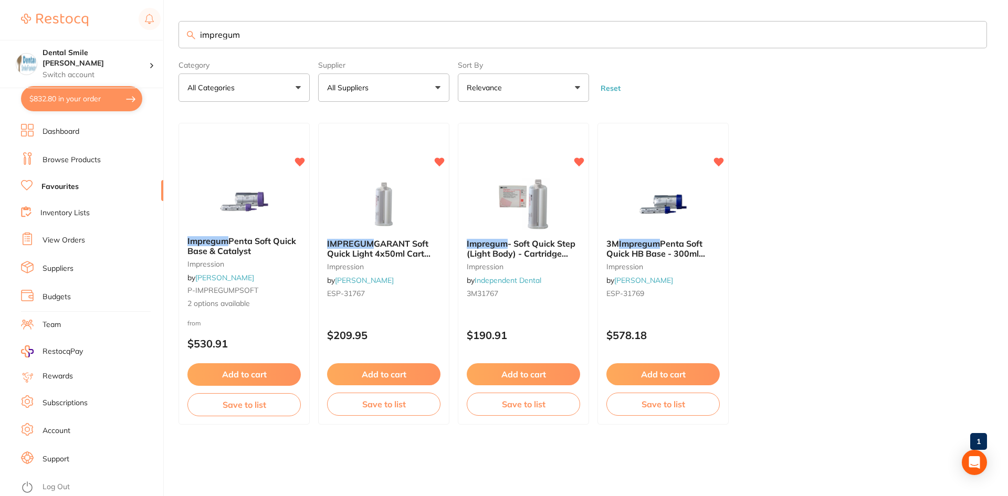
checkbox input "true"
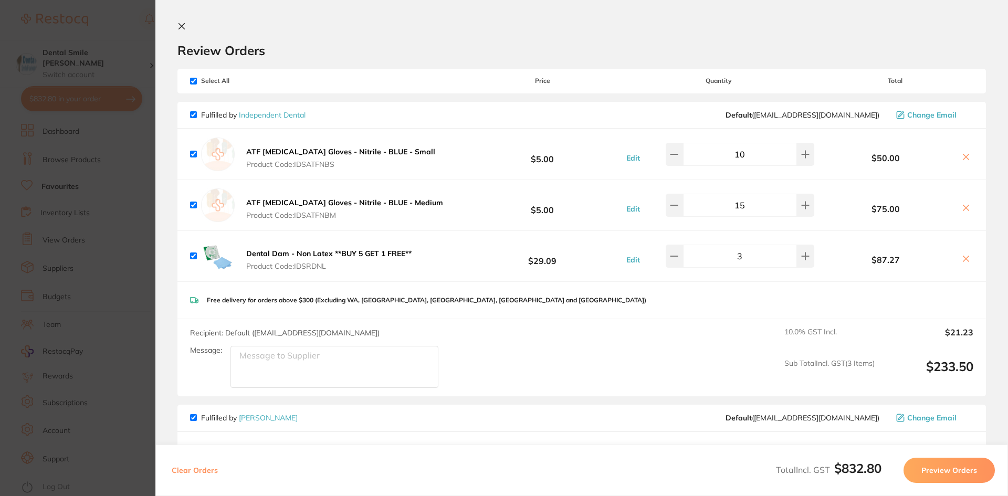
click at [126, 200] on section "Update RRP Set your pre negotiated price for this item. Item Agreed RRP (excl. …" at bounding box center [504, 248] width 1008 height 496
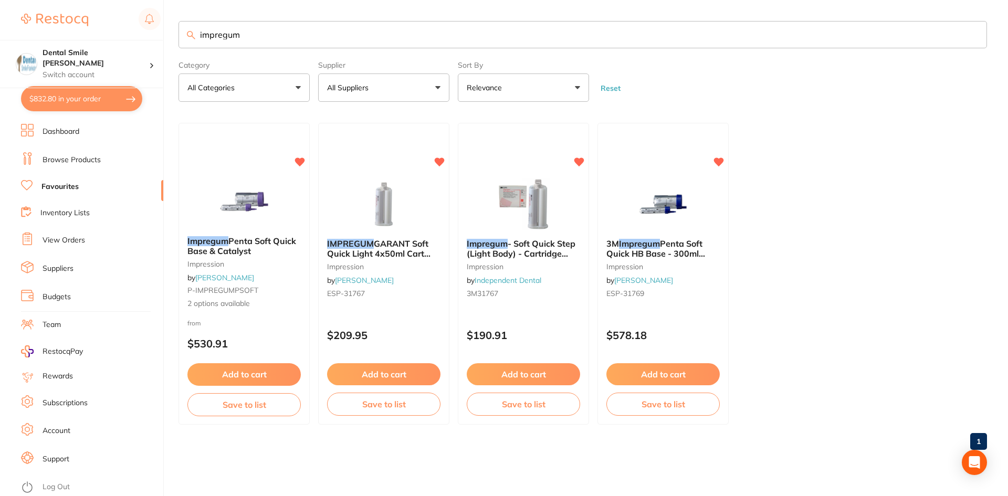
click at [67, 100] on button "$832.80 in your order" at bounding box center [81, 98] width 121 height 25
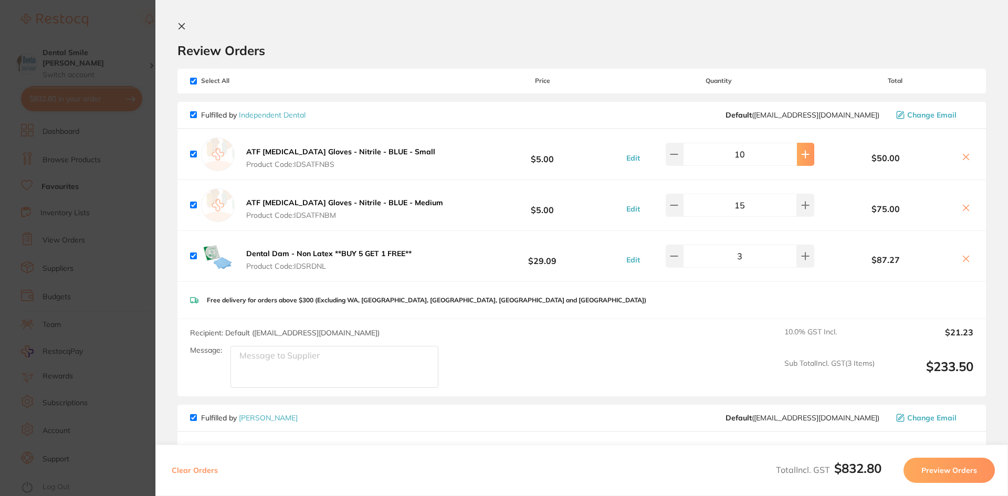
click at [804, 152] on icon at bounding box center [805, 154] width 8 height 8
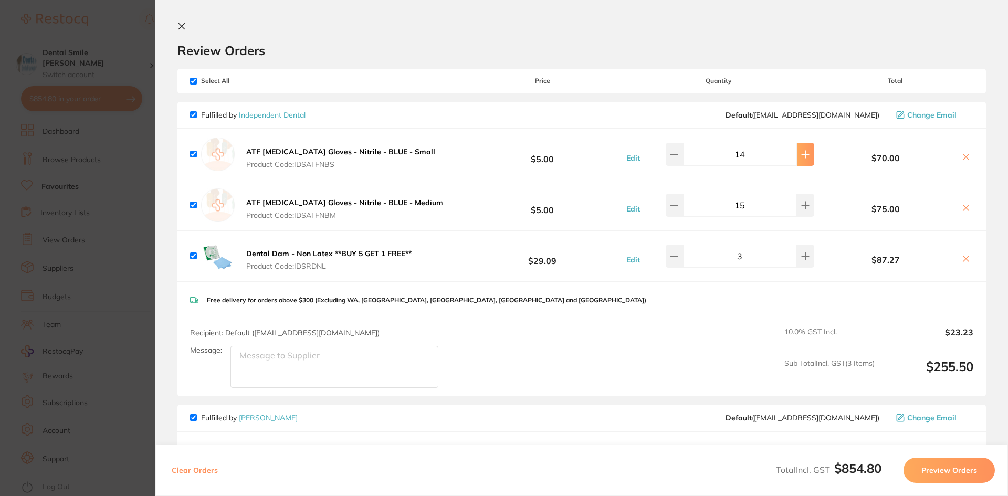
type input "15"
click at [801, 201] on icon at bounding box center [805, 205] width 8 height 8
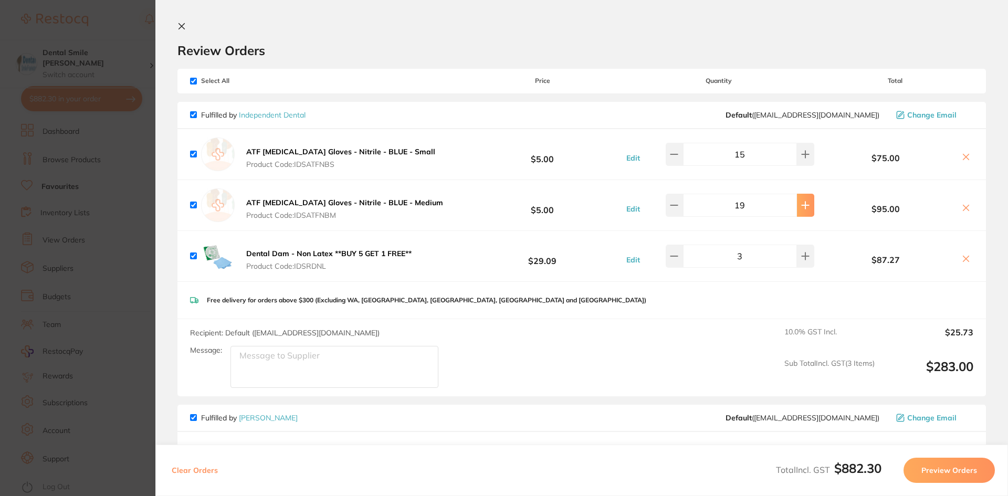
click at [801, 201] on icon at bounding box center [805, 205] width 8 height 8
type input "20"
click at [802, 258] on icon at bounding box center [805, 256] width 8 height 8
click at [803, 255] on icon at bounding box center [806, 256] width 7 height 7
type input "5"
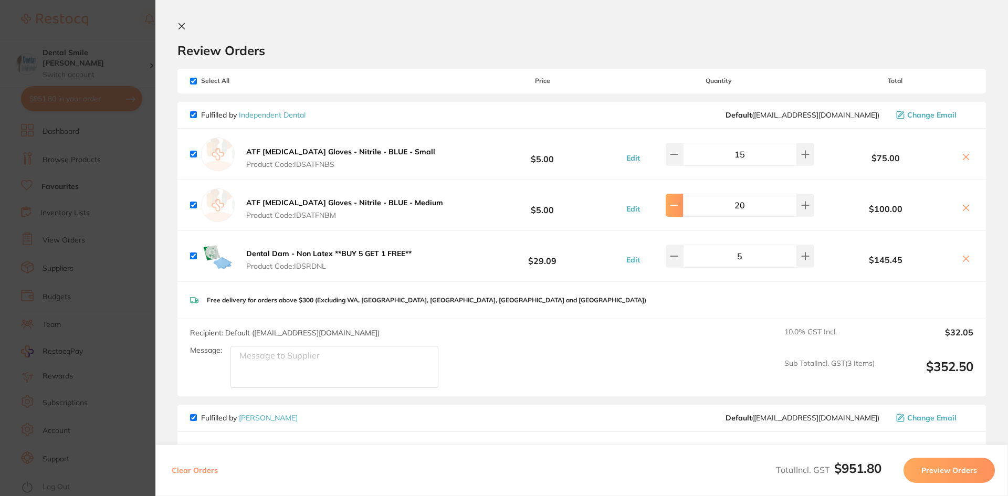
click at [679, 204] on icon at bounding box center [674, 205] width 8 height 8
type input "19"
click at [679, 155] on icon at bounding box center [674, 154] width 8 height 8
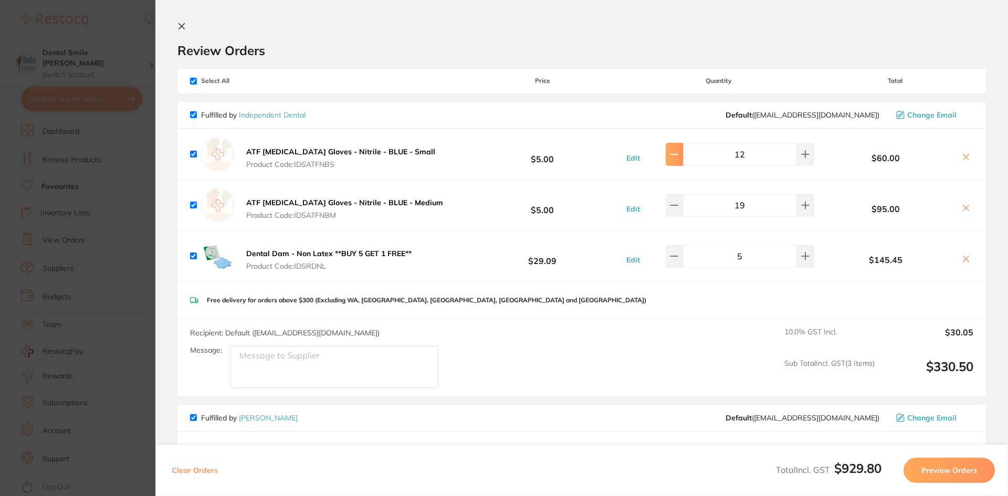
click at [679, 155] on icon at bounding box center [674, 154] width 8 height 8
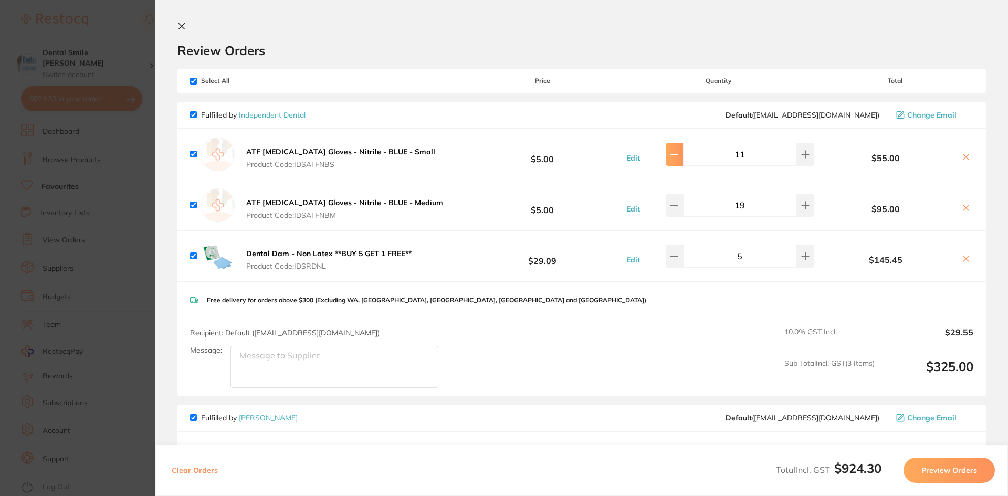
click at [679, 155] on icon at bounding box center [674, 154] width 8 height 8
type input "10"
click at [683, 210] on button at bounding box center [674, 205] width 17 height 23
click at [680, 211] on button at bounding box center [674, 205] width 17 height 23
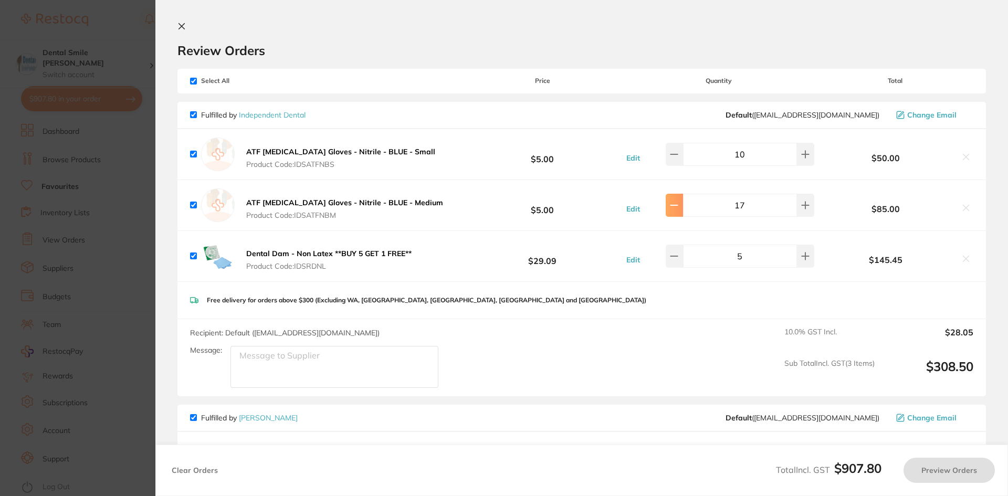
click at [680, 211] on button at bounding box center [674, 205] width 17 height 23
click at [678, 204] on icon at bounding box center [674, 205] width 8 height 8
click at [675, 202] on icon at bounding box center [674, 205] width 8 height 8
click at [806, 206] on button at bounding box center [805, 205] width 17 height 23
type input "16"
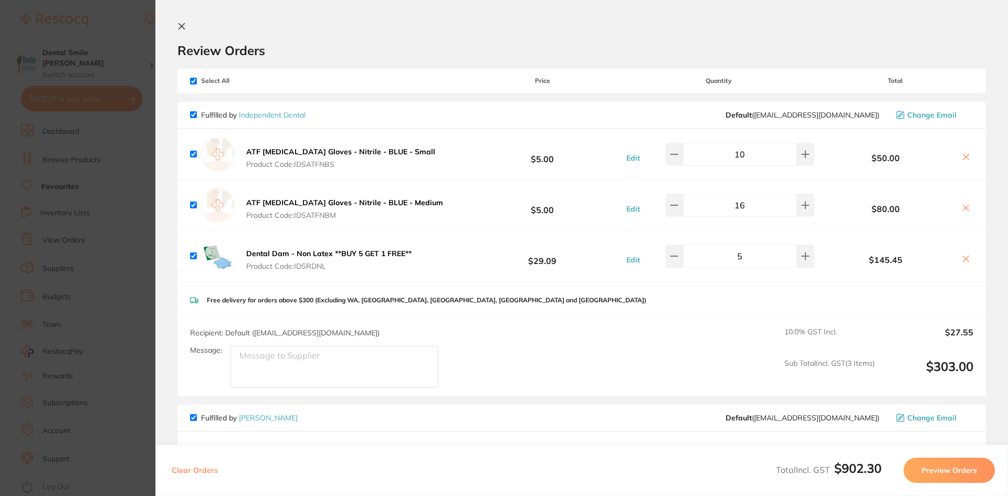
click at [190, 81] on div "Select All Price Quantity Total" at bounding box center [582, 81] width 809 height 24
click at [193, 80] on input "checkbox" at bounding box center [193, 81] width 7 height 7
checkbox input "false"
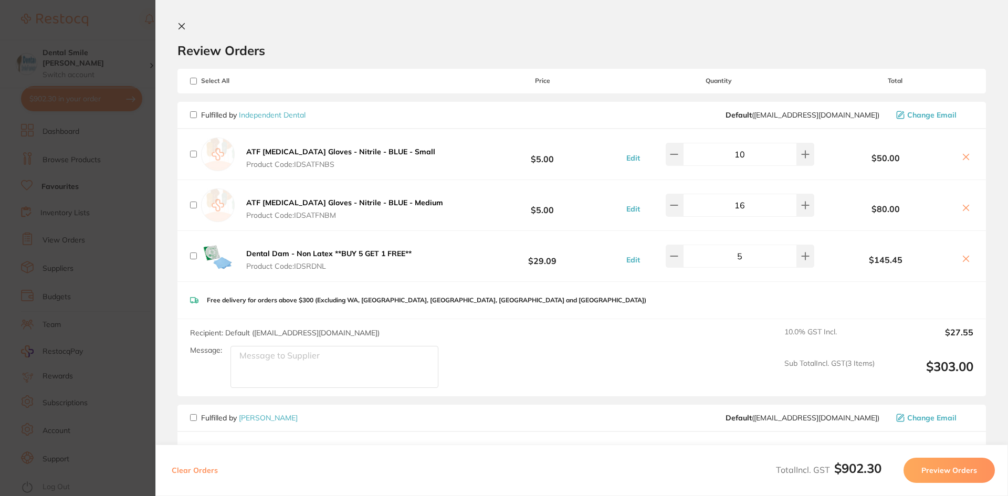
checkbox input "false"
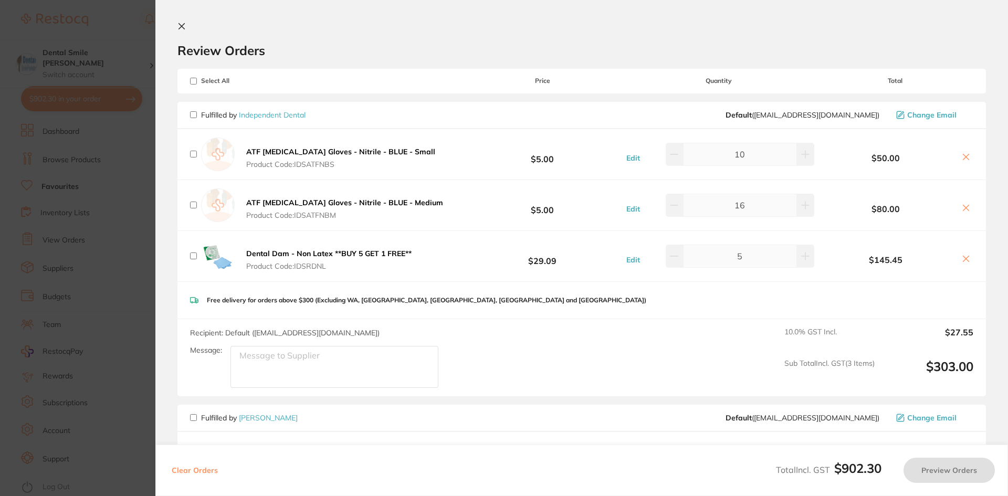
click at [191, 114] on input "checkbox" at bounding box center [193, 114] width 7 height 7
checkbox input "true"
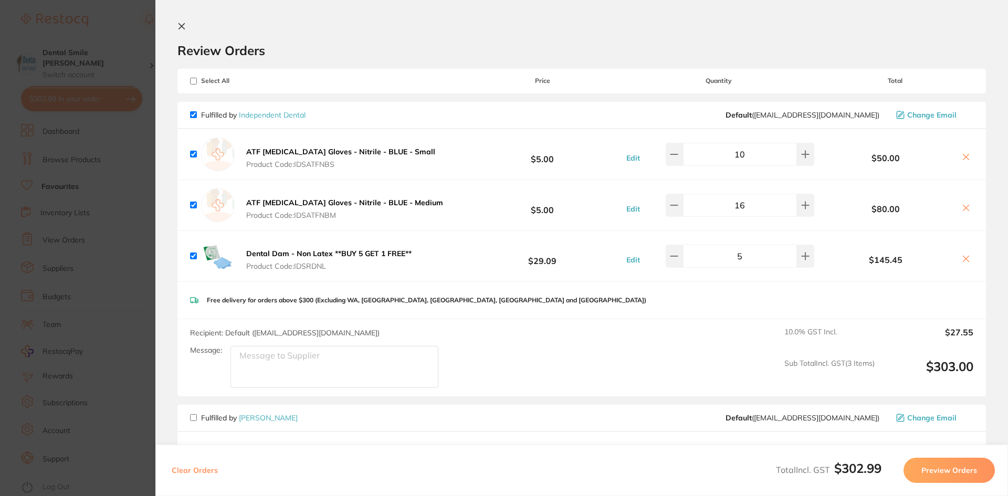
click at [945, 472] on button "Preview Orders" at bounding box center [949, 470] width 91 height 25
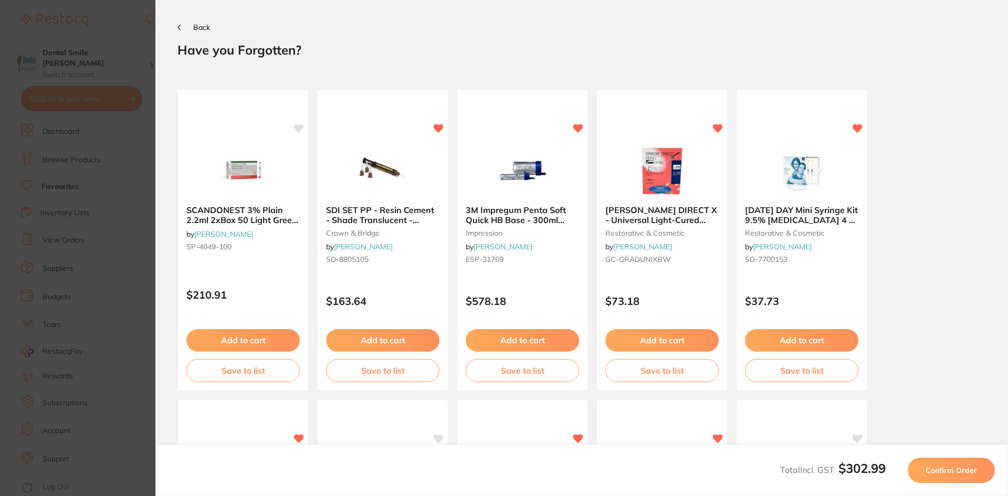
click at [945, 472] on span "Confirm Order" at bounding box center [951, 470] width 51 height 9
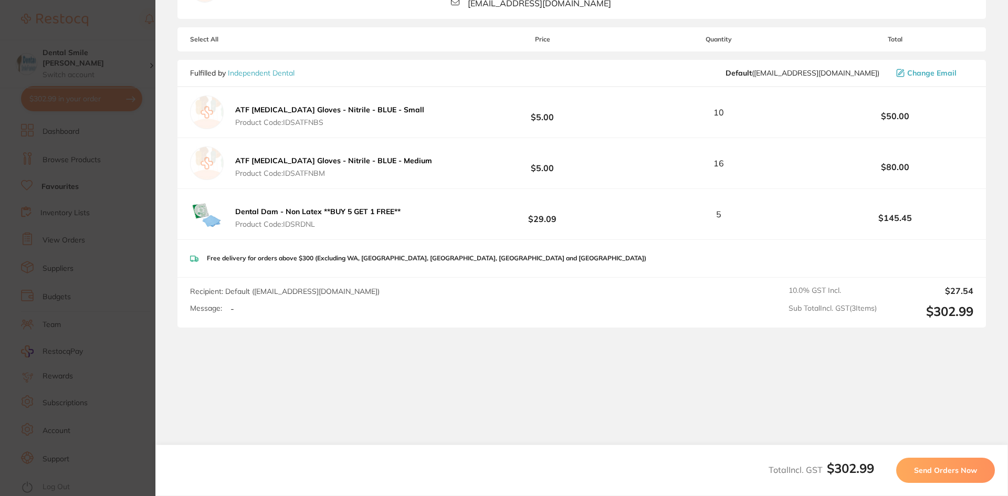
scroll to position [132, 0]
click at [952, 474] on span "Send Orders Now" at bounding box center [945, 470] width 63 height 9
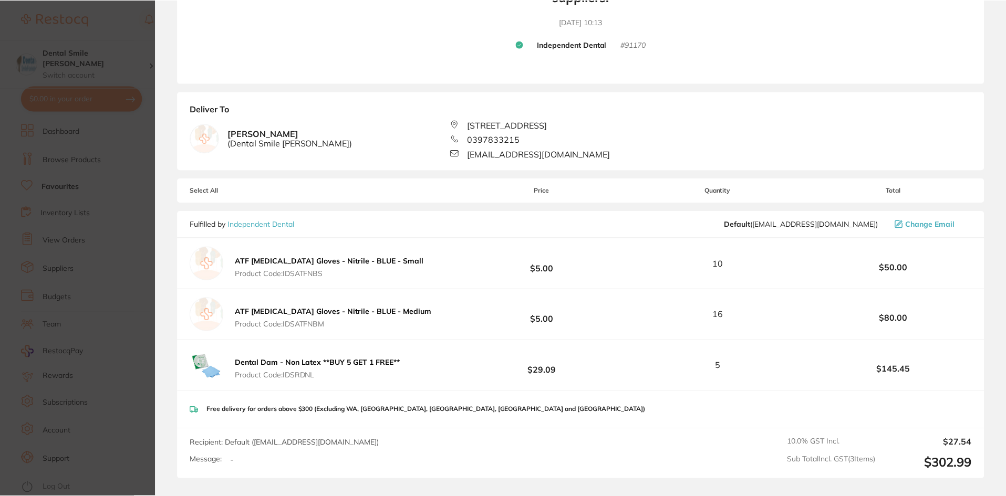
scroll to position [141, 0]
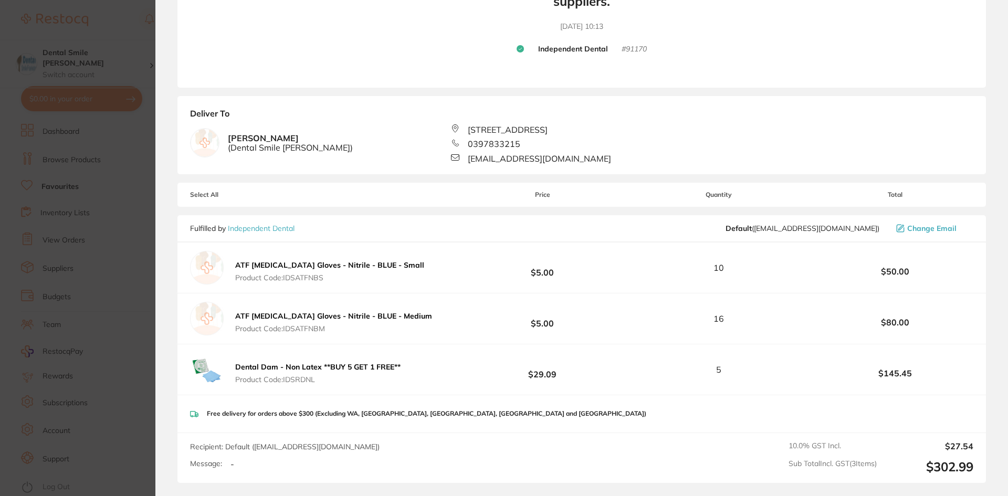
click at [120, 234] on section "Update RRP Set your pre negotiated price for this item. Item Agreed RRP (excl. …" at bounding box center [504, 248] width 1008 height 496
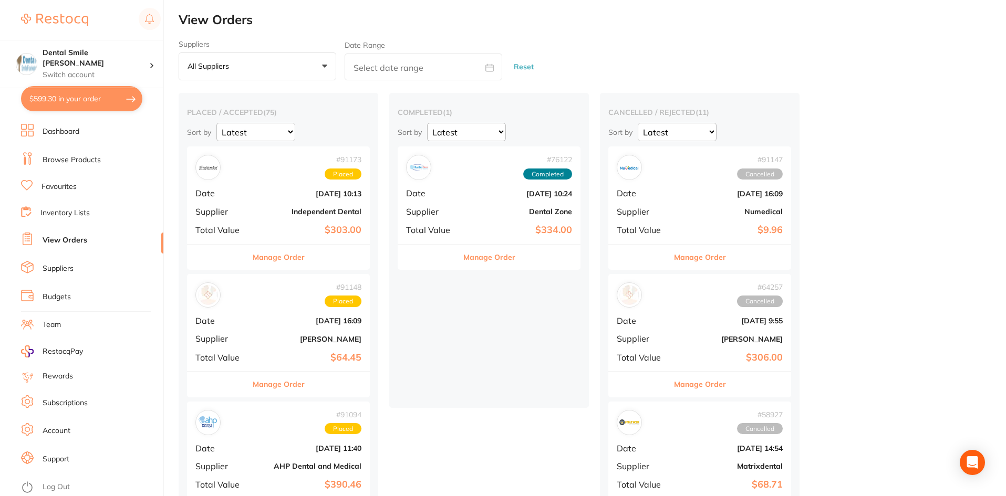
click at [67, 98] on button "$599.30 in your order" at bounding box center [81, 98] width 121 height 25
checkbox input "true"
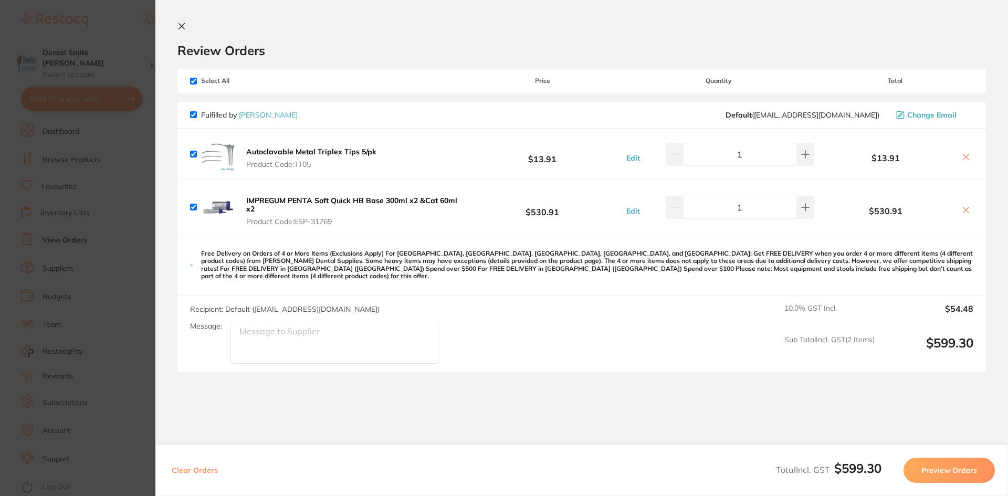
click at [132, 170] on section "Update RRP Set your pre negotiated price for this item. Item Agreed RRP (excl. …" at bounding box center [504, 248] width 1008 height 496
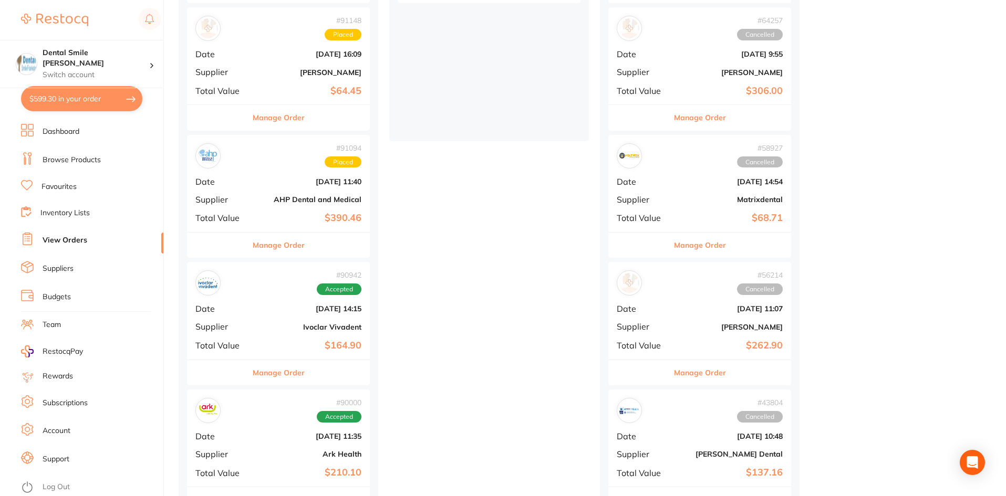
scroll to position [269, 0]
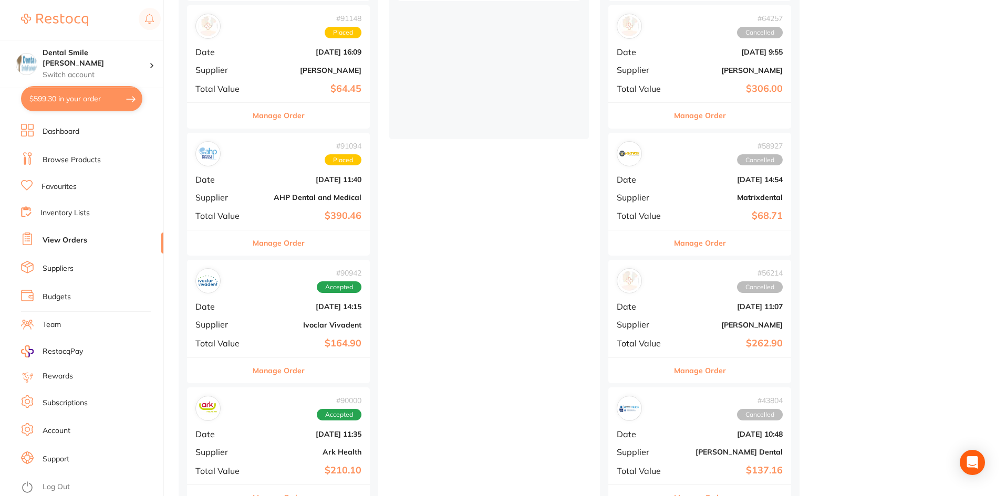
click at [244, 204] on div "# 91094 Placed Date [DATE] 11:40 Supplier AHP Dental and Medical Total Value $3…" at bounding box center [278, 181] width 183 height 97
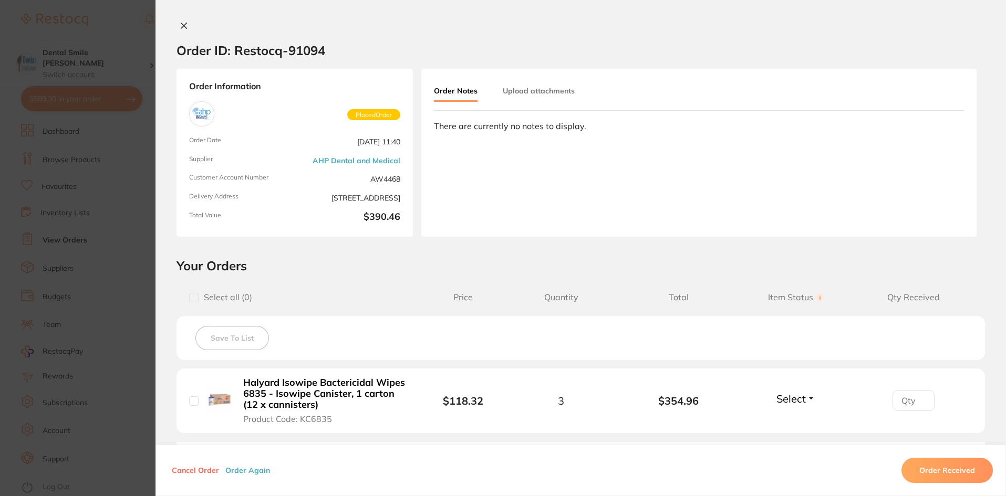
click at [87, 247] on section "Order ID: Restocq- 91094 Order Information Placed Order Order Date [DATE] 11:40…" at bounding box center [503, 248] width 1006 height 496
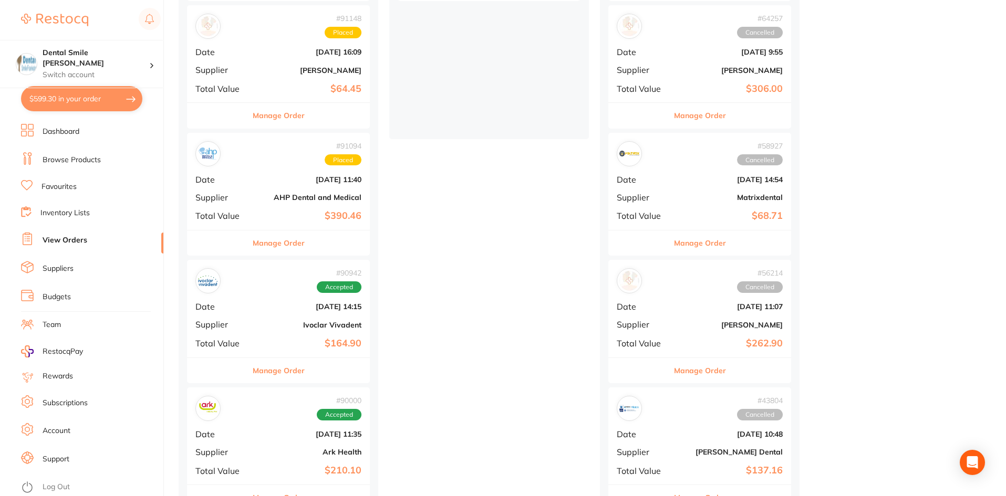
click at [285, 200] on b "AHP Dental and Medical" at bounding box center [308, 197] width 105 height 8
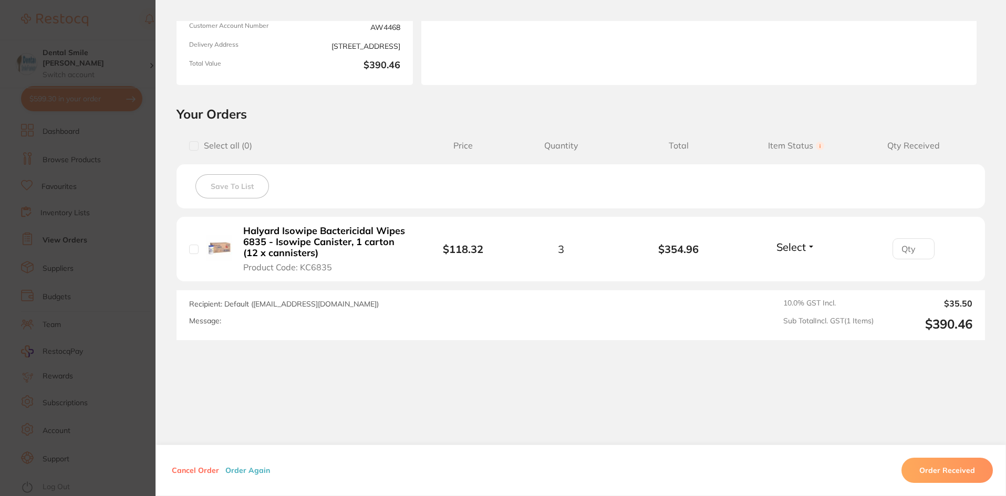
scroll to position [152, 0]
click at [813, 246] on button "Select" at bounding box center [795, 246] width 45 height 13
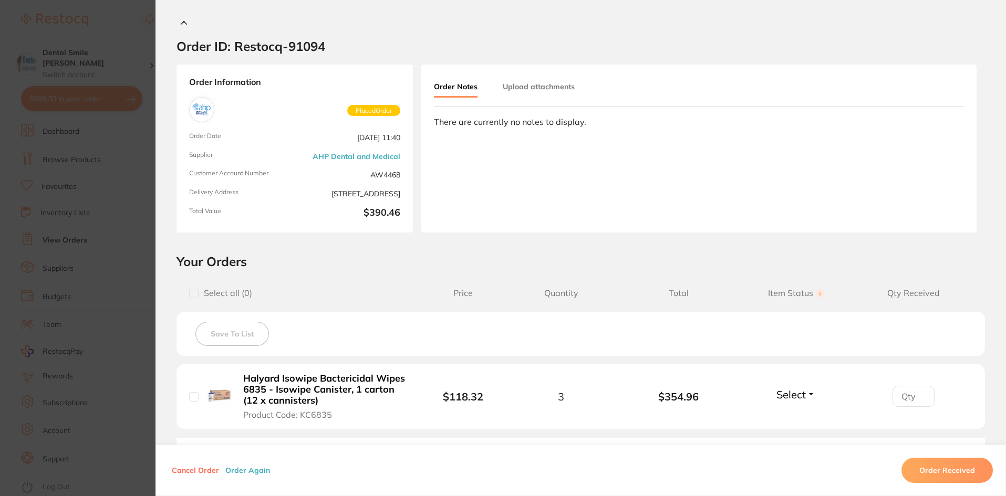
scroll to position [0, 0]
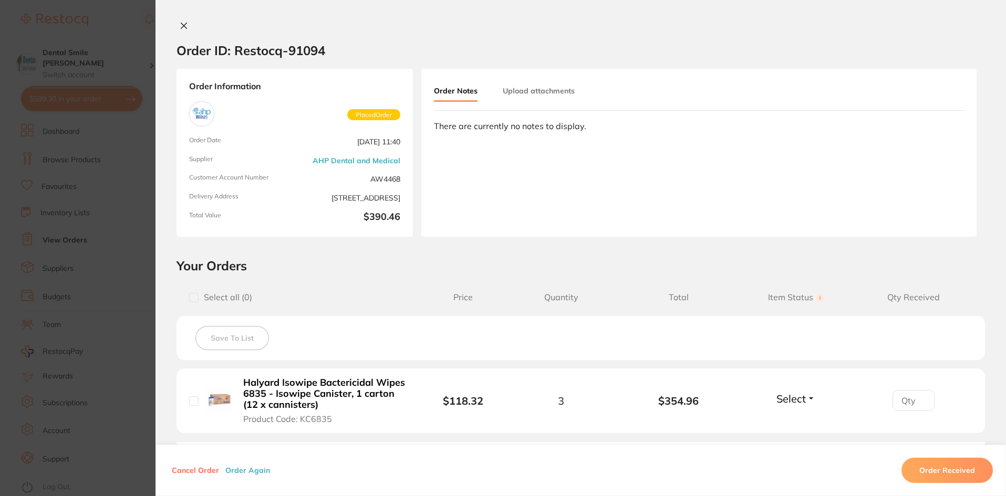
click at [76, 304] on section "Order ID: Restocq- 91094 Order Information Placed Order Order Date [DATE] 11:40…" at bounding box center [503, 248] width 1006 height 496
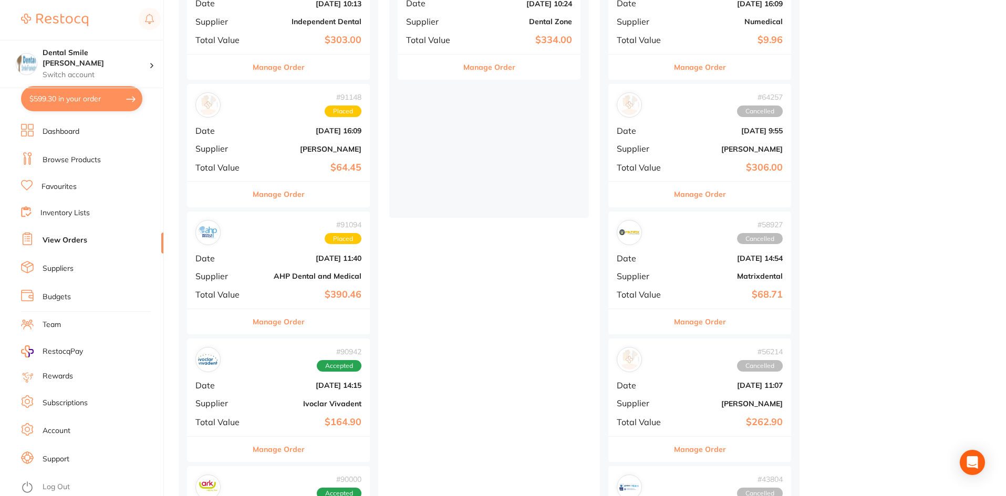
scroll to position [164, 0]
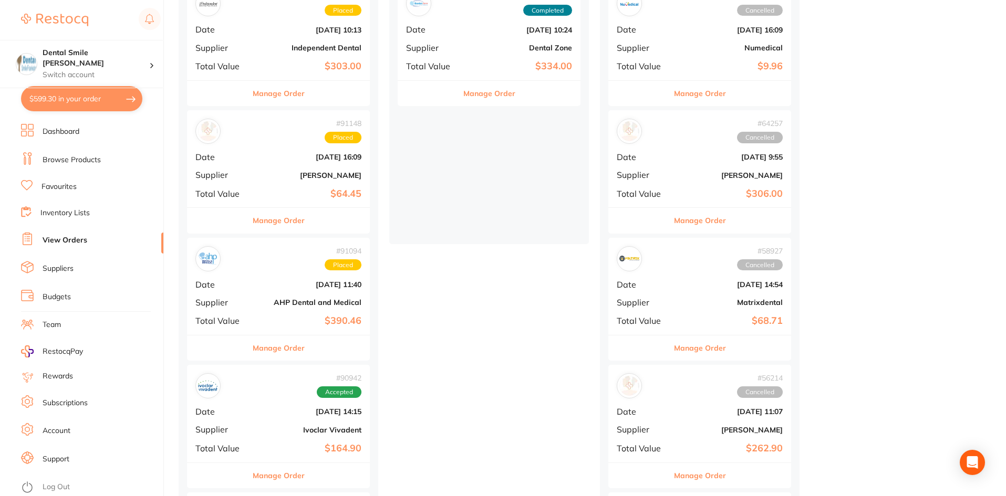
click at [275, 190] on b "$64.45" at bounding box center [308, 194] width 105 height 11
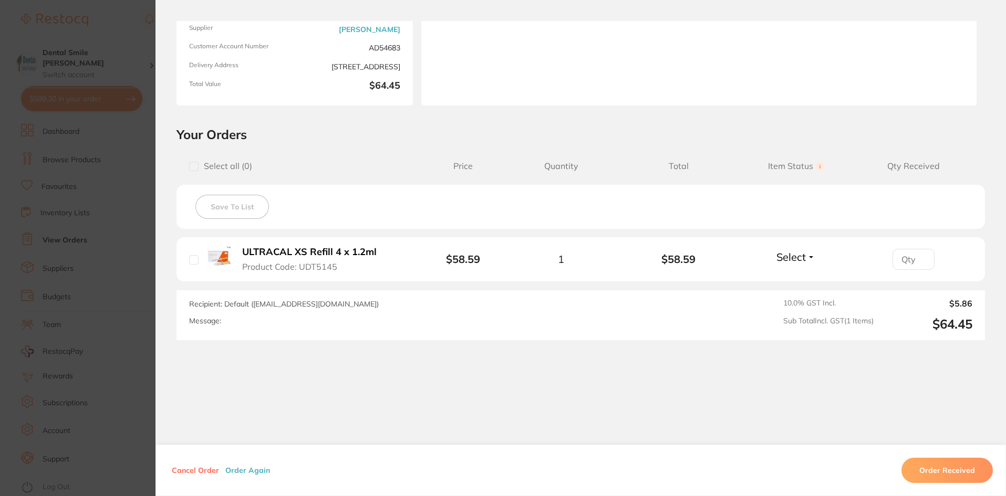
scroll to position [132, 0]
click at [113, 230] on section "Order ID: Restocq- 91148 Order Information Placed Order Order Date [DATE] 16:09…" at bounding box center [503, 248] width 1006 height 496
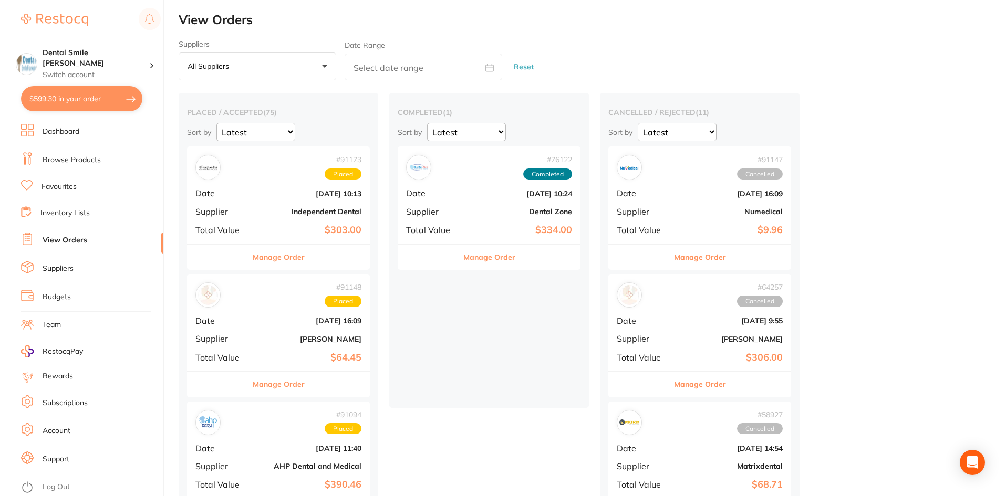
click at [269, 213] on b "Independent Dental" at bounding box center [308, 211] width 105 height 8
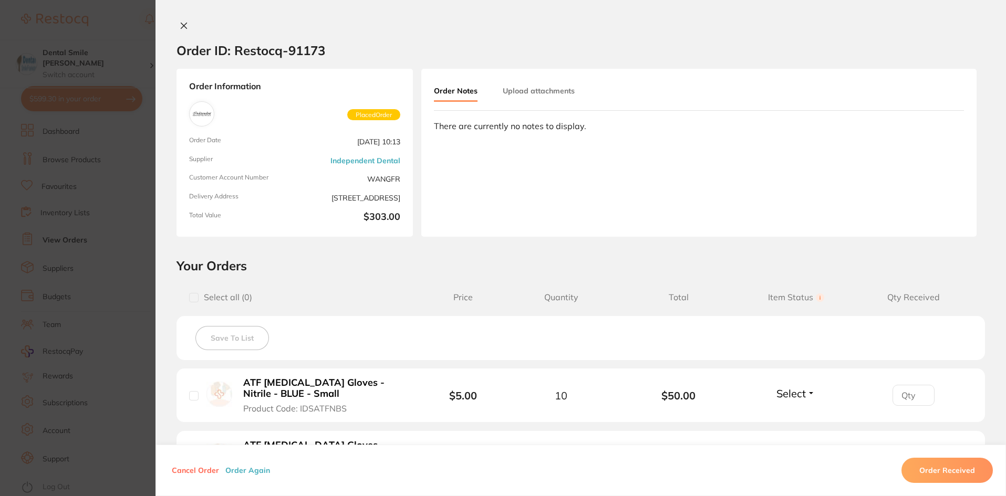
click at [64, 263] on section "Order ID: Restocq- 91173 Order Information Placed Order Order Date [DATE] 10:13…" at bounding box center [503, 248] width 1006 height 496
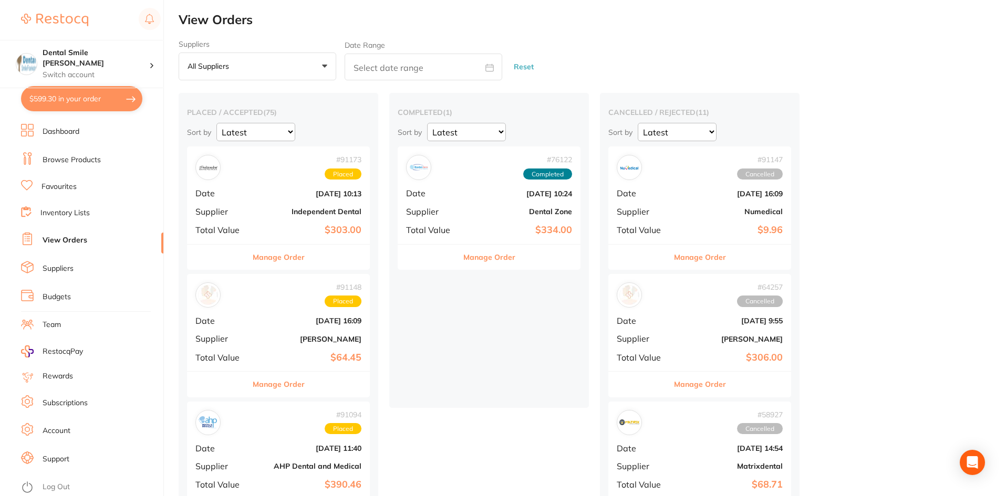
click at [291, 346] on div "# 91148 Placed Date [DATE] 16:09 Supplier [PERSON_NAME] Total Value $64.45" at bounding box center [278, 322] width 183 height 97
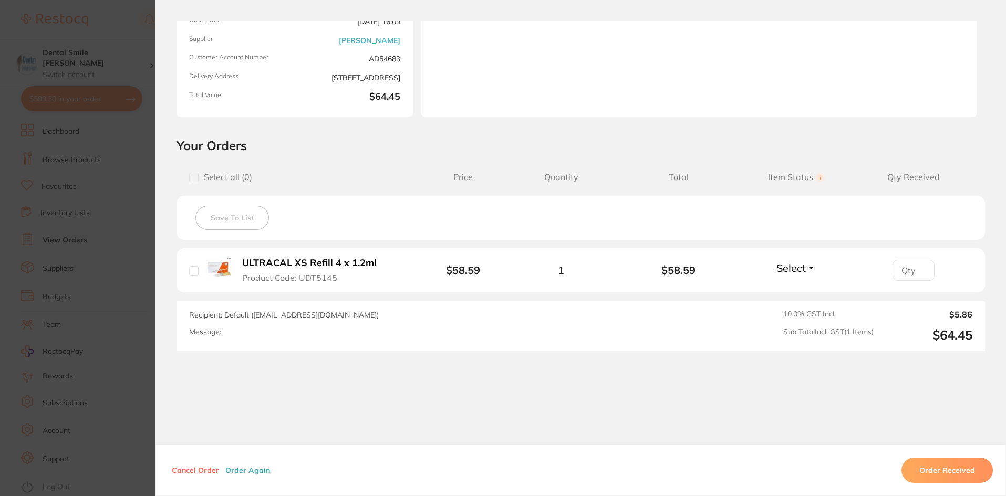
scroll to position [132, 0]
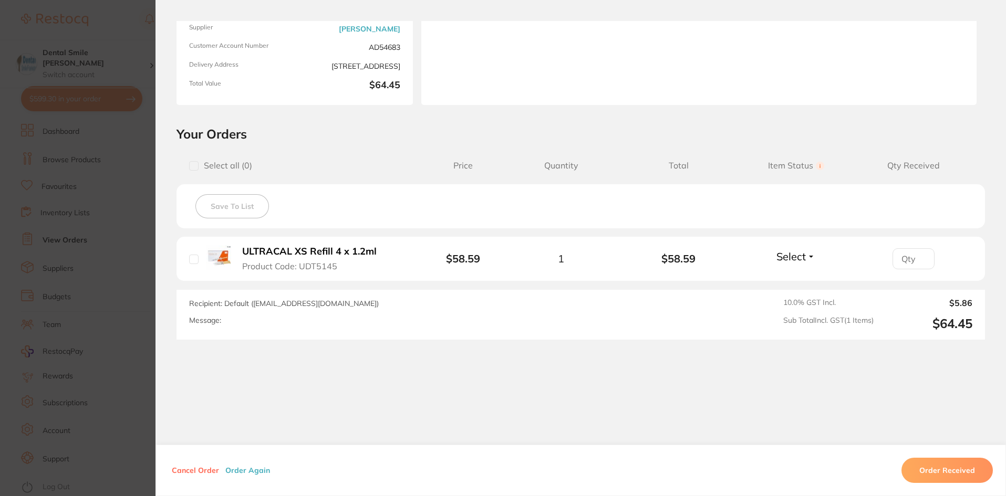
click at [138, 316] on section "Order ID: Restocq- 91148 Order Information Placed Order Order Date [DATE] 16:09…" at bounding box center [503, 248] width 1006 height 496
